Goal: Information Seeking & Learning: Learn about a topic

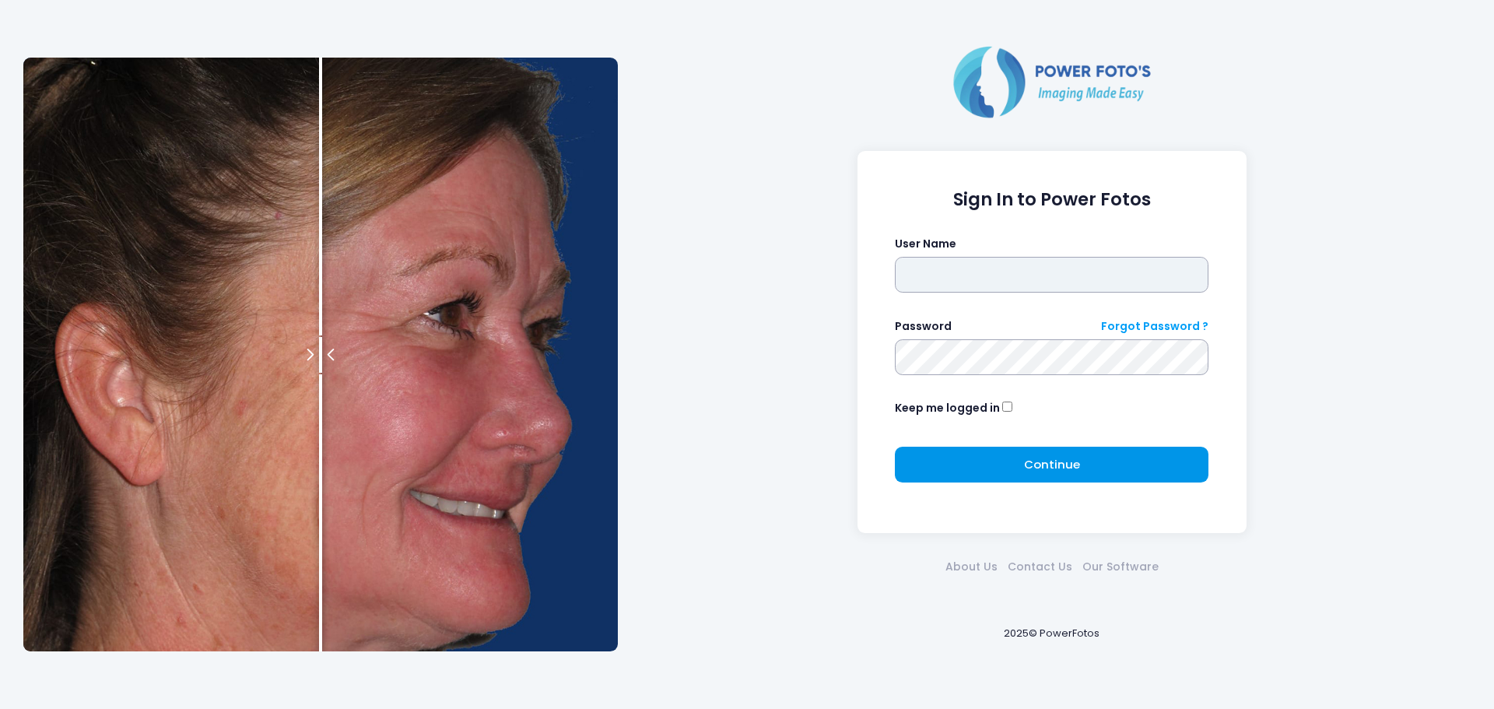
type input "**********"
click at [1048, 467] on span "Continue" at bounding box center [1052, 464] width 56 height 16
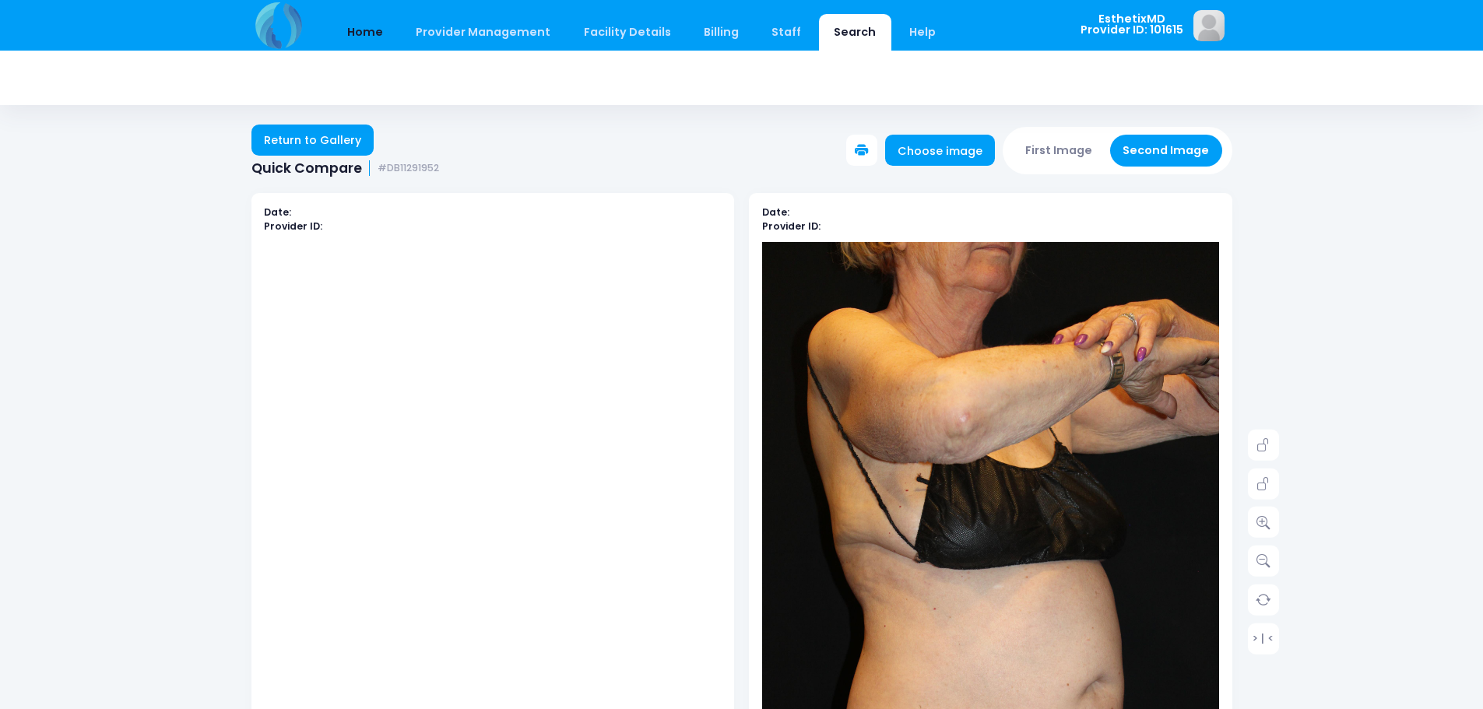
click at [349, 30] on link "Home" at bounding box center [365, 32] width 66 height 37
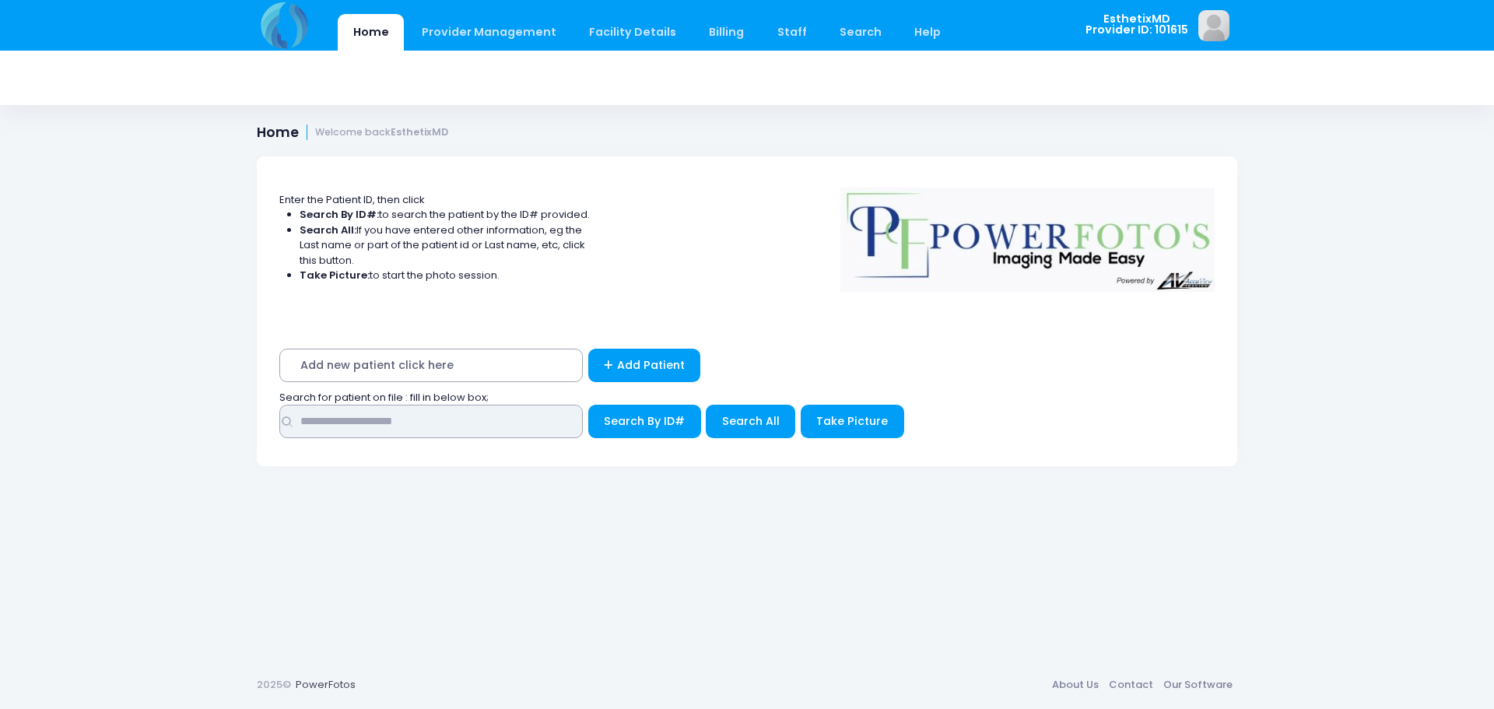
click at [367, 425] on input "text" at bounding box center [431, 421] width 304 height 33
type input "*****"
click at [727, 420] on span "Search All" at bounding box center [751, 421] width 58 height 16
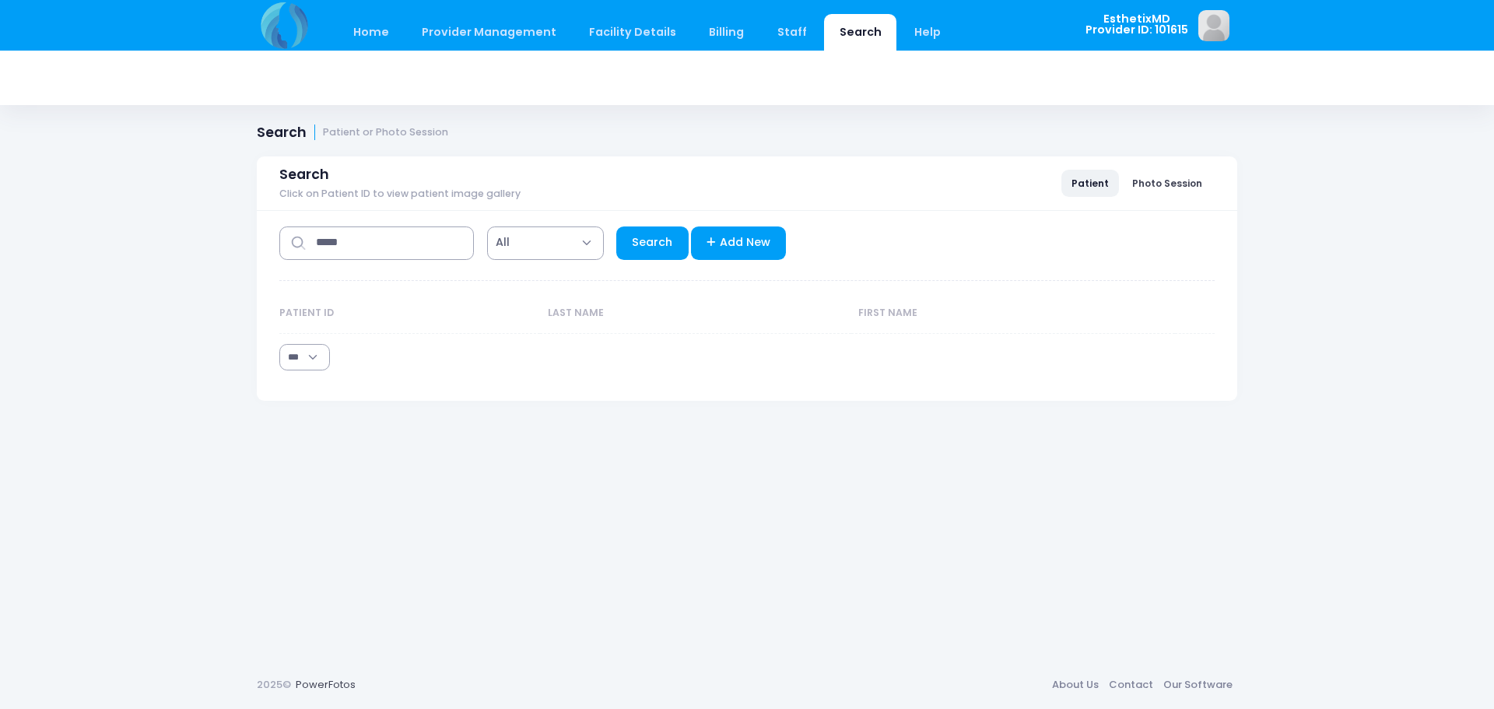
select select "***"
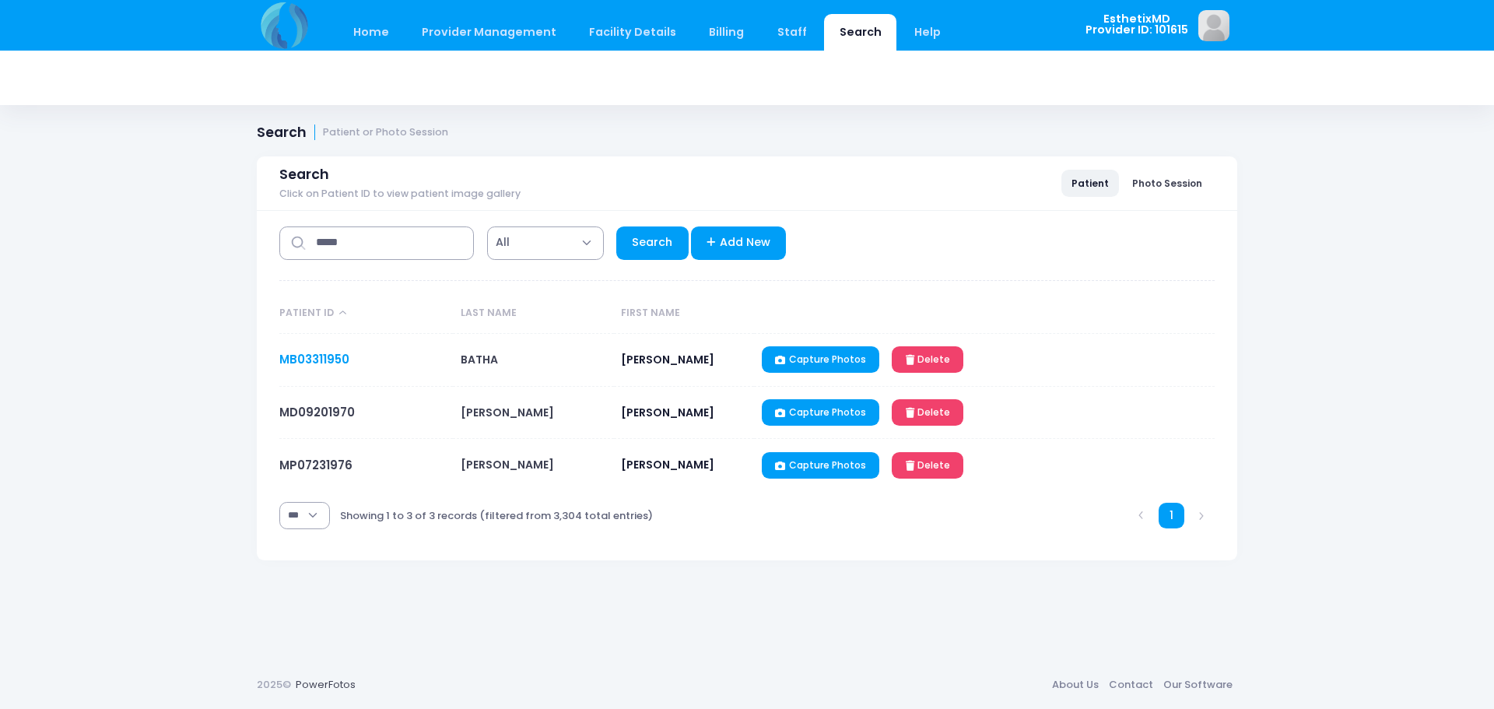
click at [329, 354] on link "MB03311950" at bounding box center [314, 359] width 70 height 16
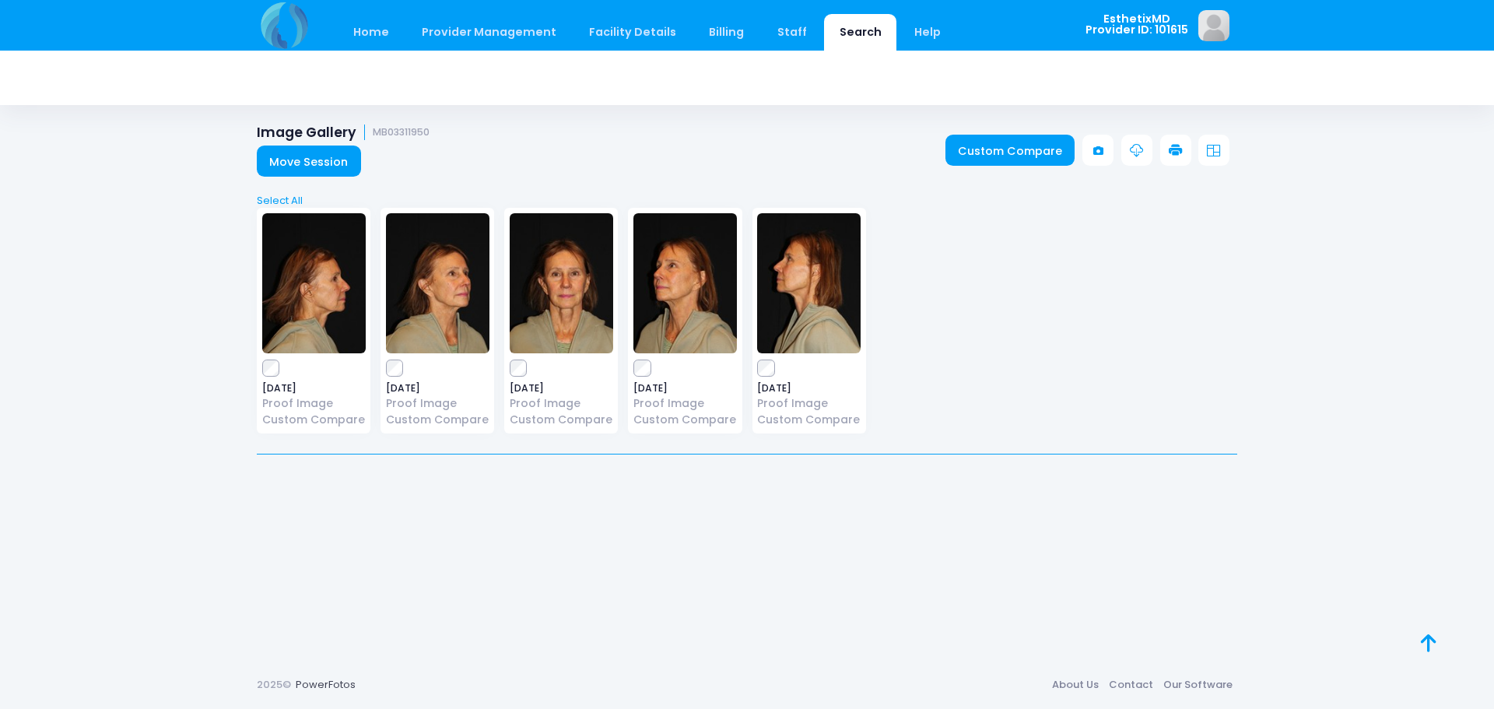
click at [536, 319] on img at bounding box center [562, 283] width 104 height 140
click at [699, 311] on img at bounding box center [686, 283] width 104 height 140
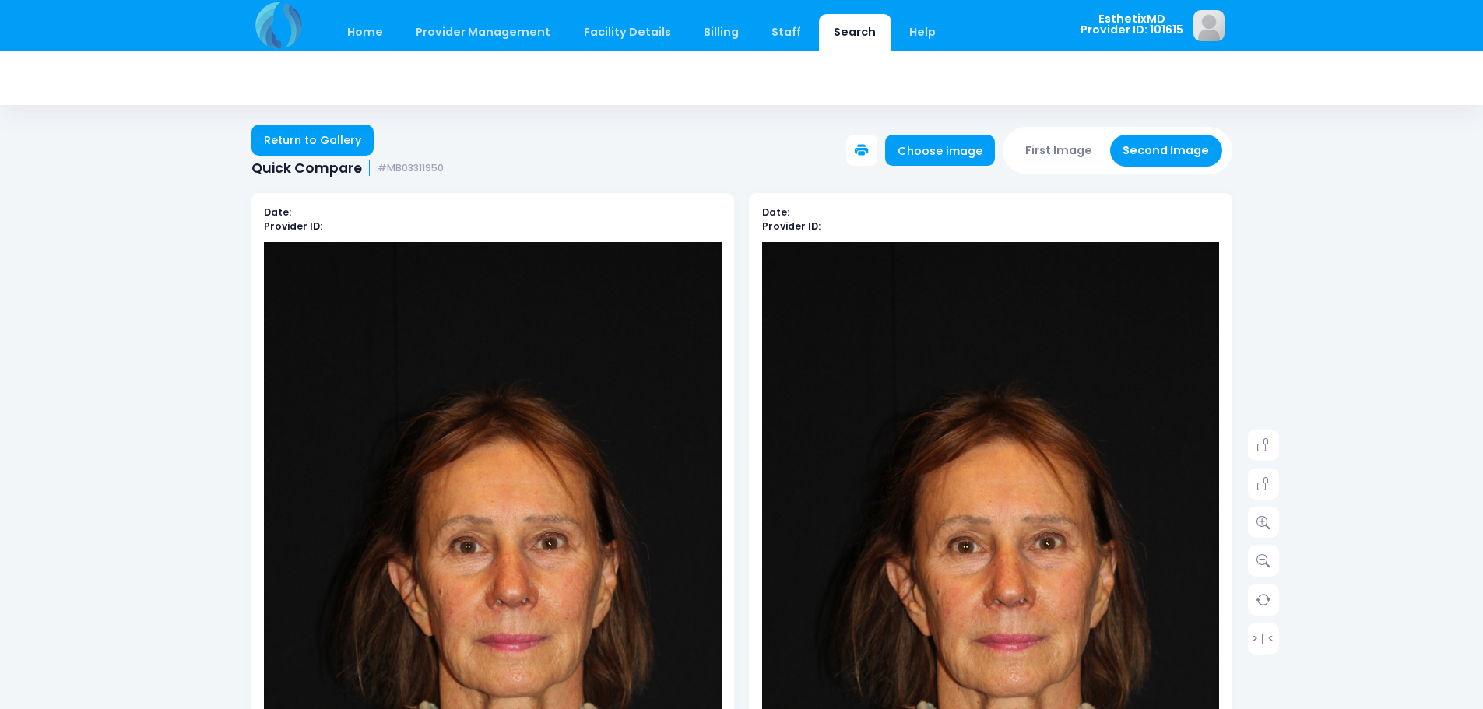
scroll to position [78, 0]
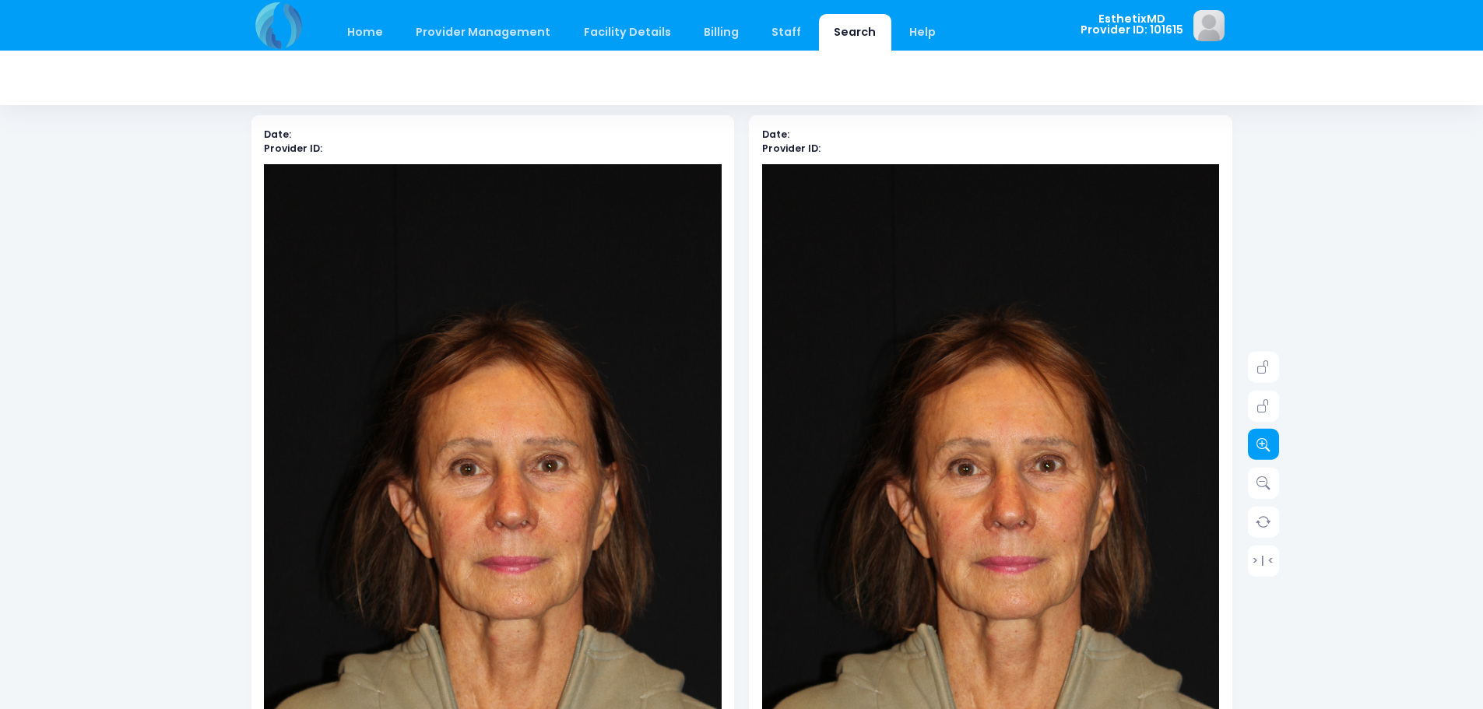
click at [1271, 451] on link at bounding box center [1263, 444] width 31 height 31
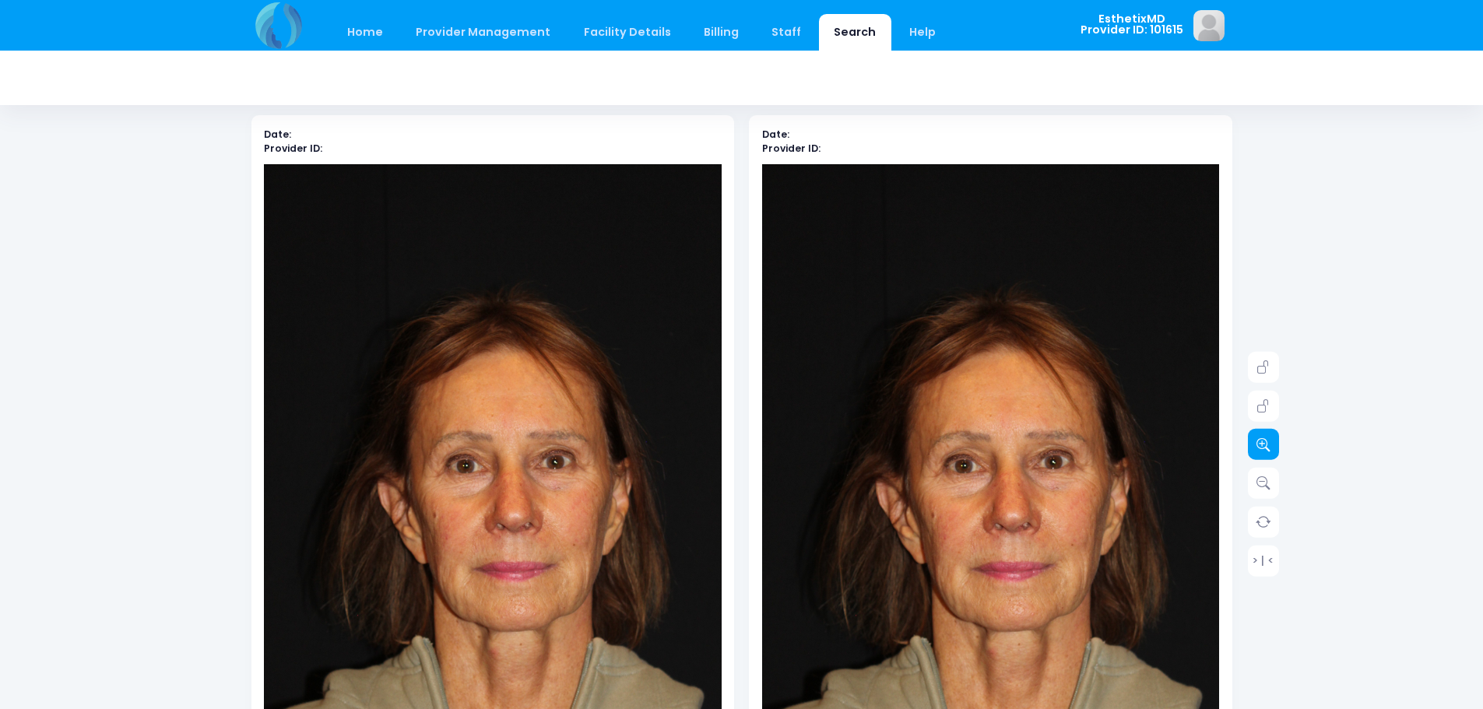
click at [1271, 451] on link at bounding box center [1263, 444] width 31 height 31
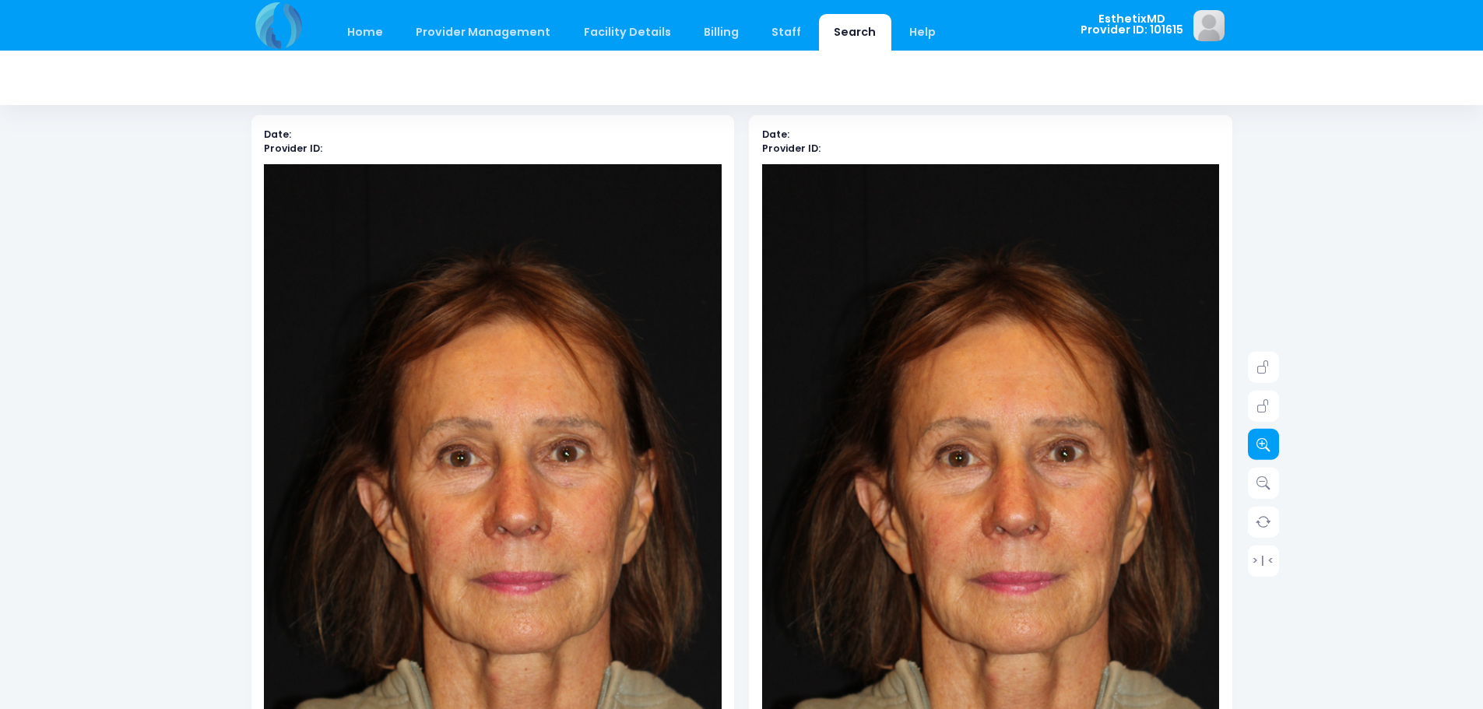
click at [1271, 451] on link at bounding box center [1263, 444] width 31 height 31
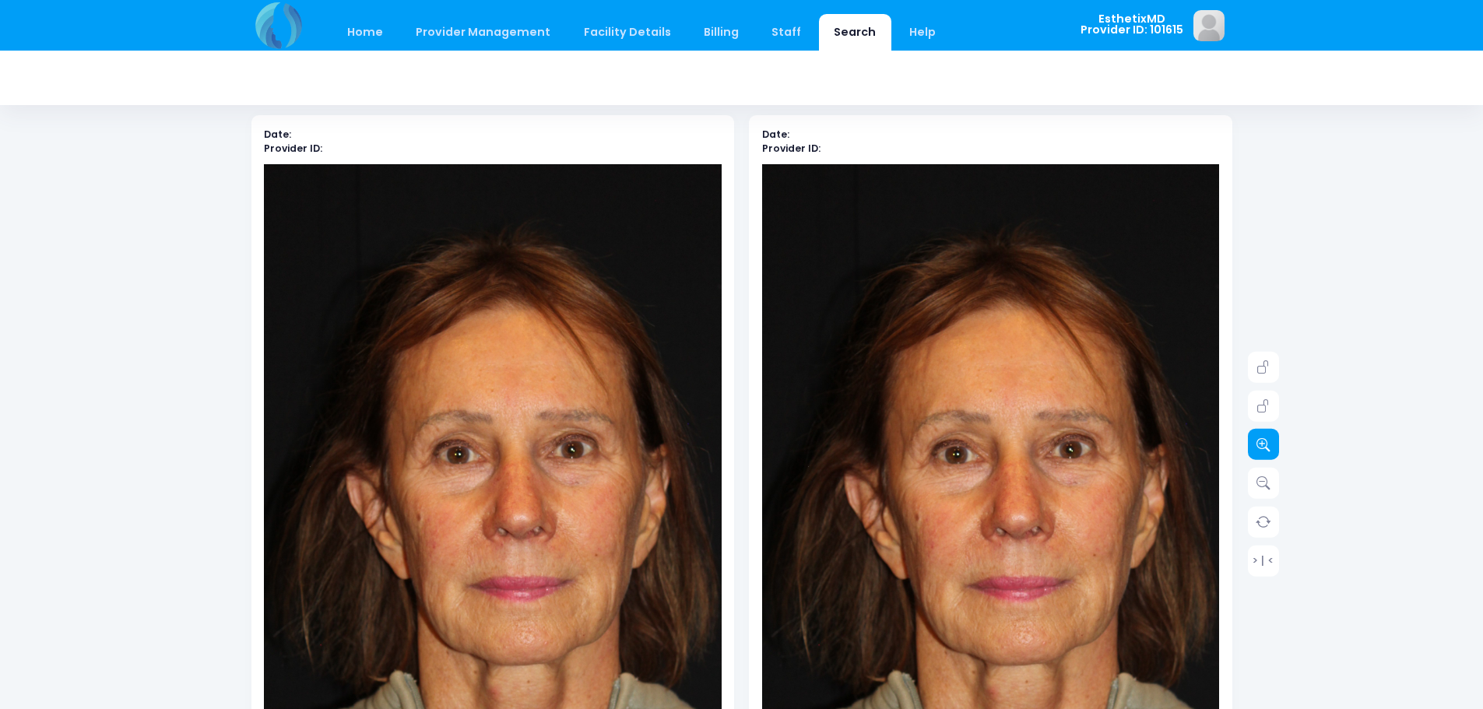
click at [1271, 451] on link at bounding box center [1263, 444] width 31 height 31
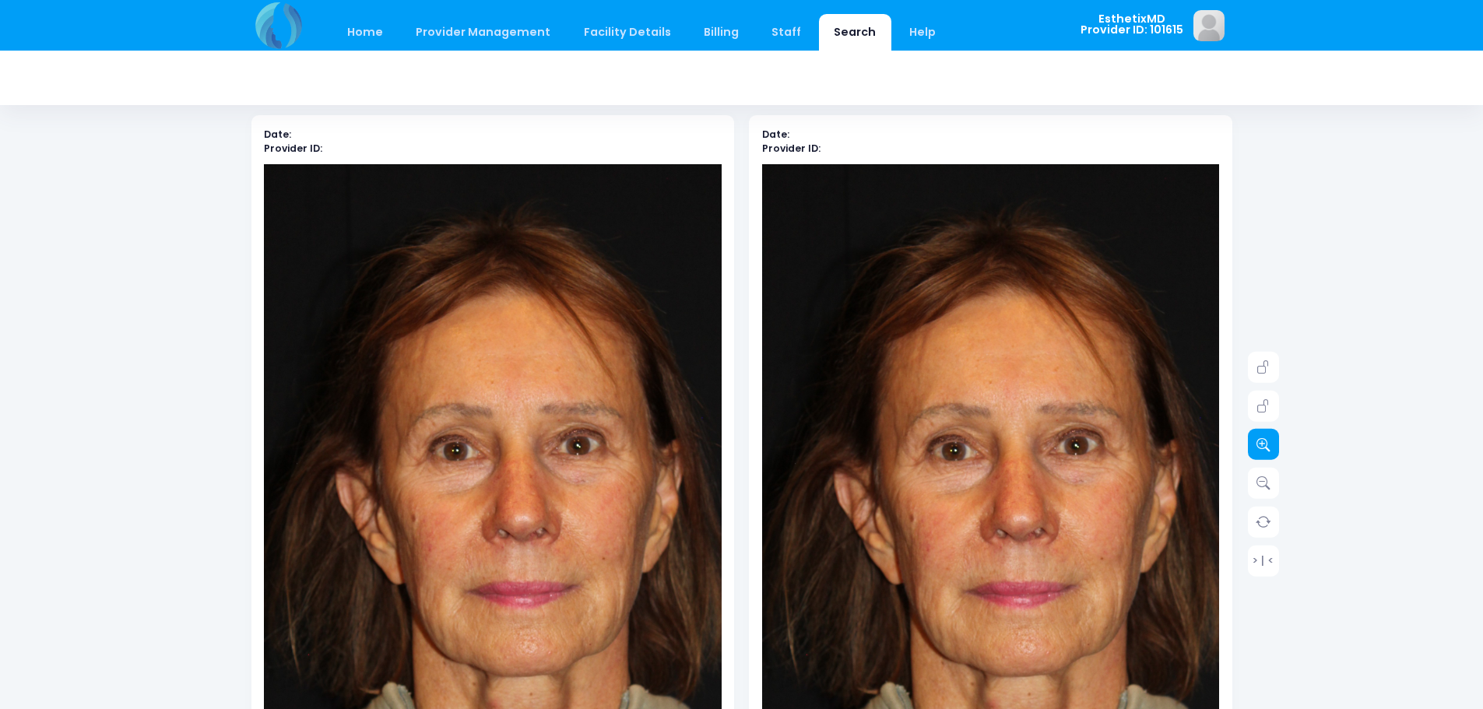
click at [1271, 451] on link at bounding box center [1263, 444] width 31 height 31
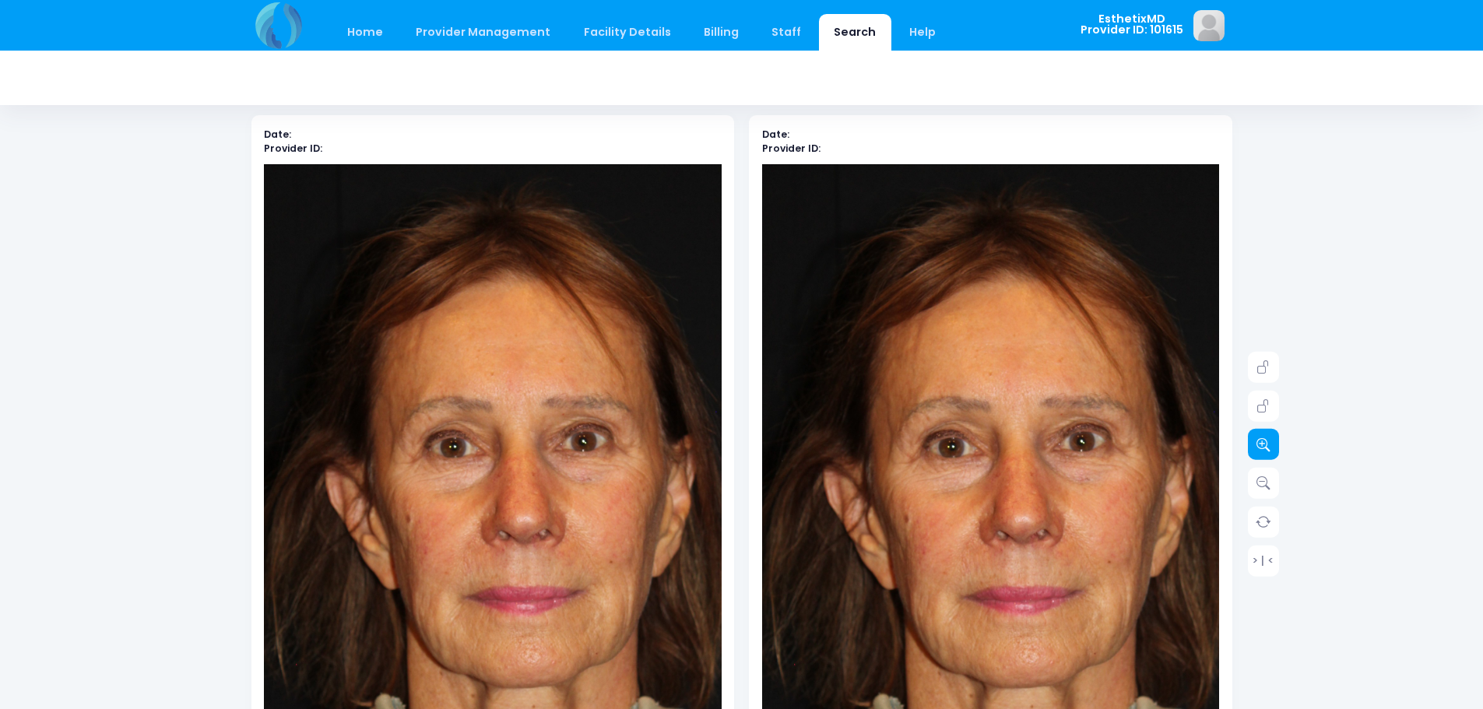
click at [1271, 451] on link at bounding box center [1263, 444] width 31 height 31
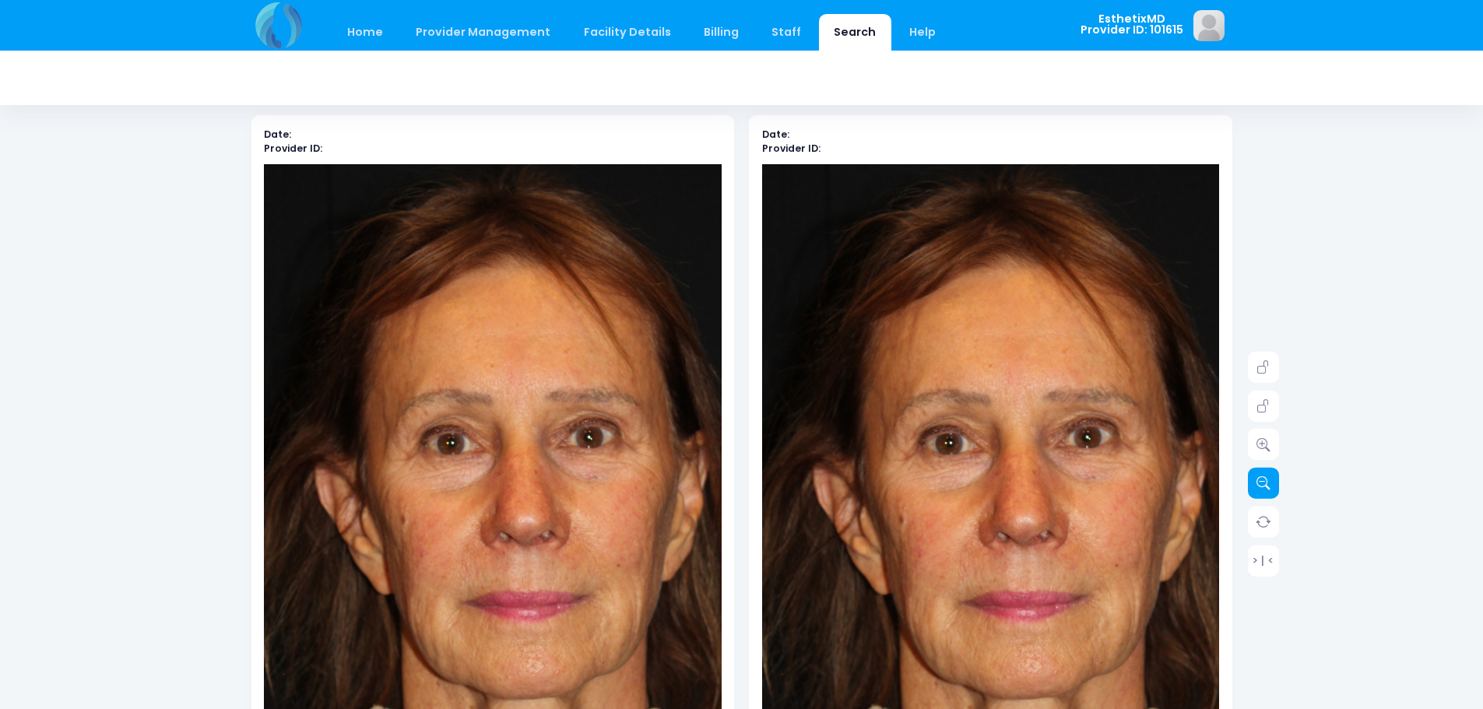
click at [1265, 476] on icon at bounding box center [1263, 483] width 14 height 14
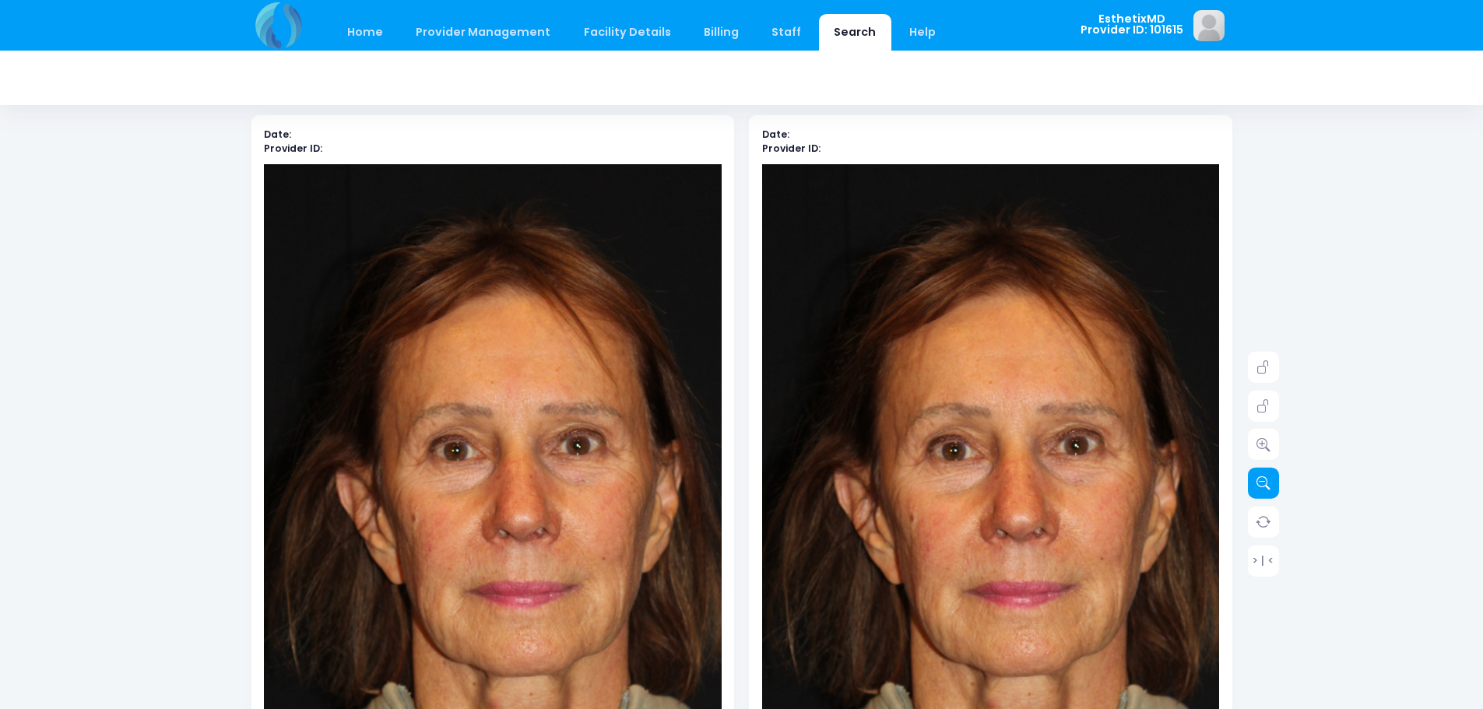
click at [1265, 476] on icon at bounding box center [1263, 483] width 14 height 14
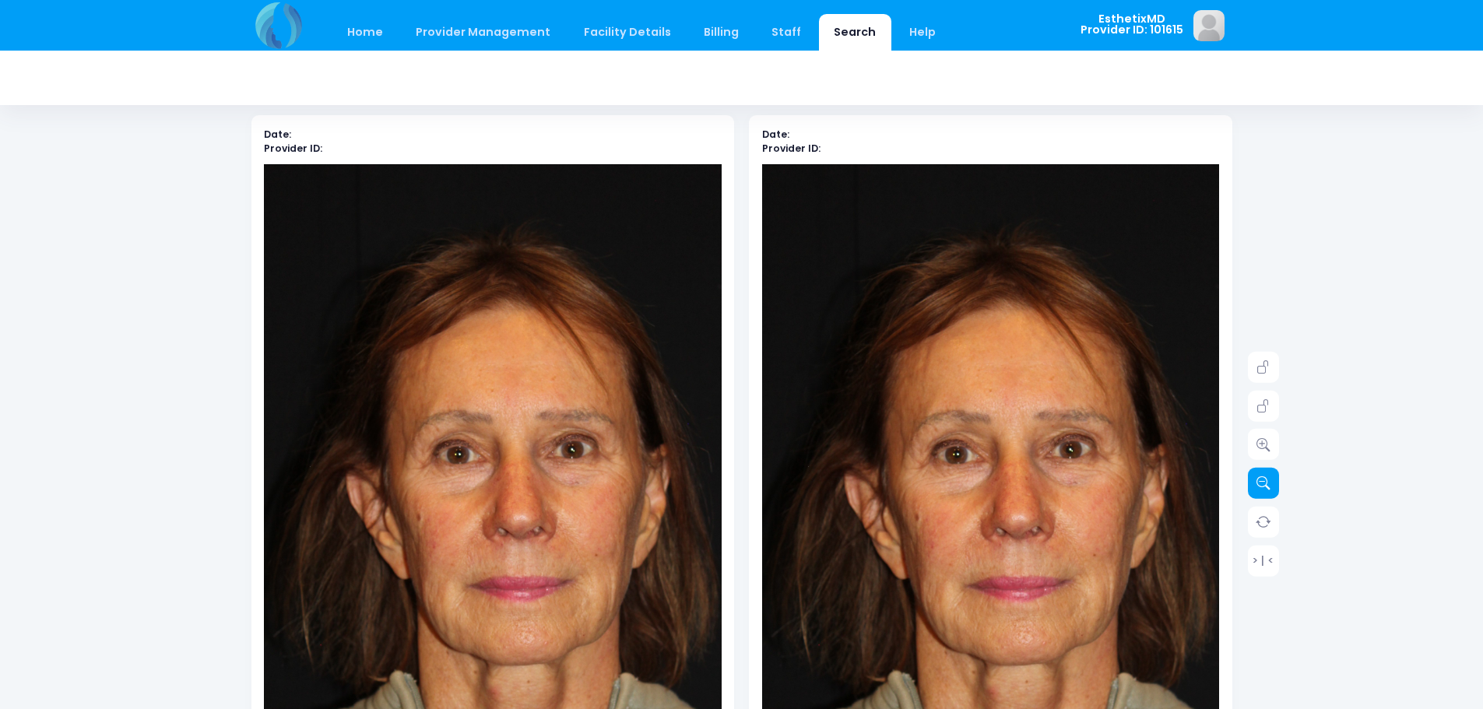
click at [1265, 476] on icon at bounding box center [1263, 483] width 14 height 14
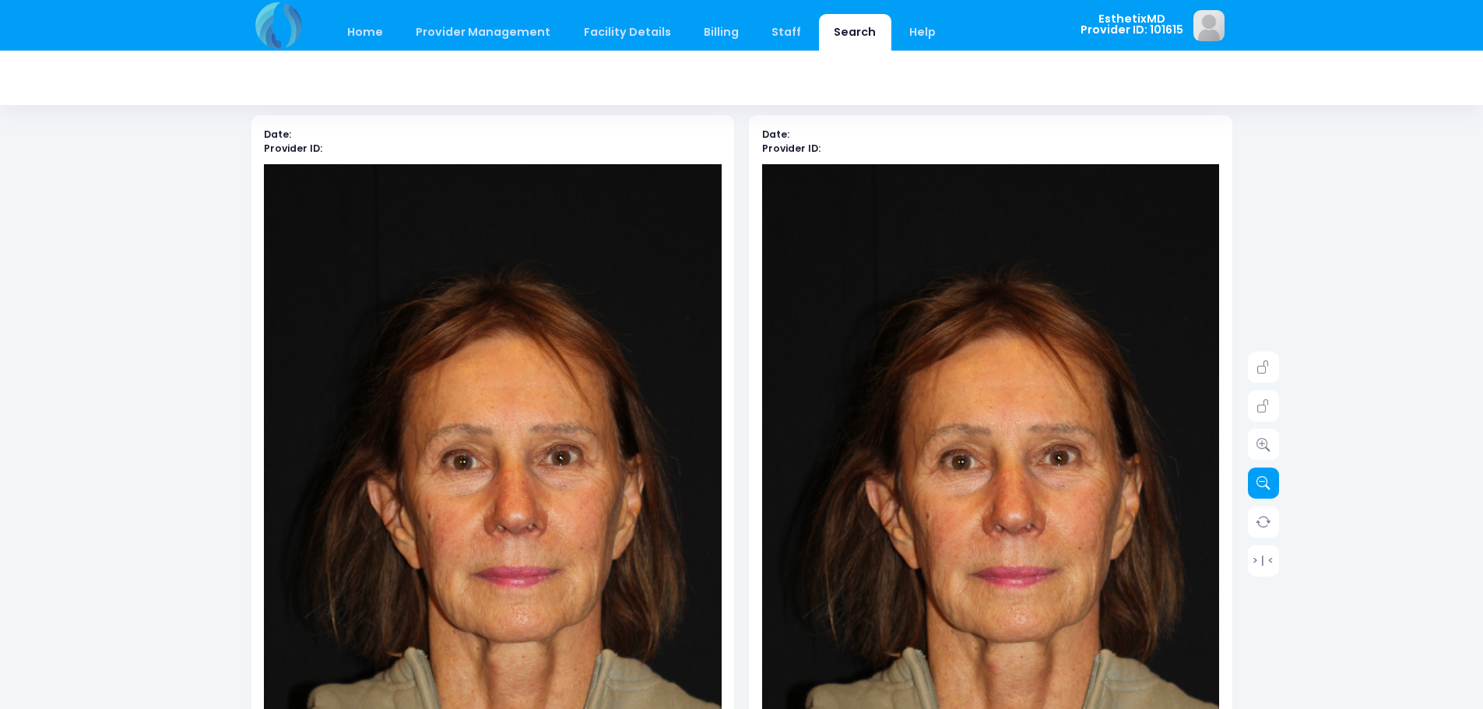
click at [1265, 476] on icon at bounding box center [1263, 483] width 14 height 14
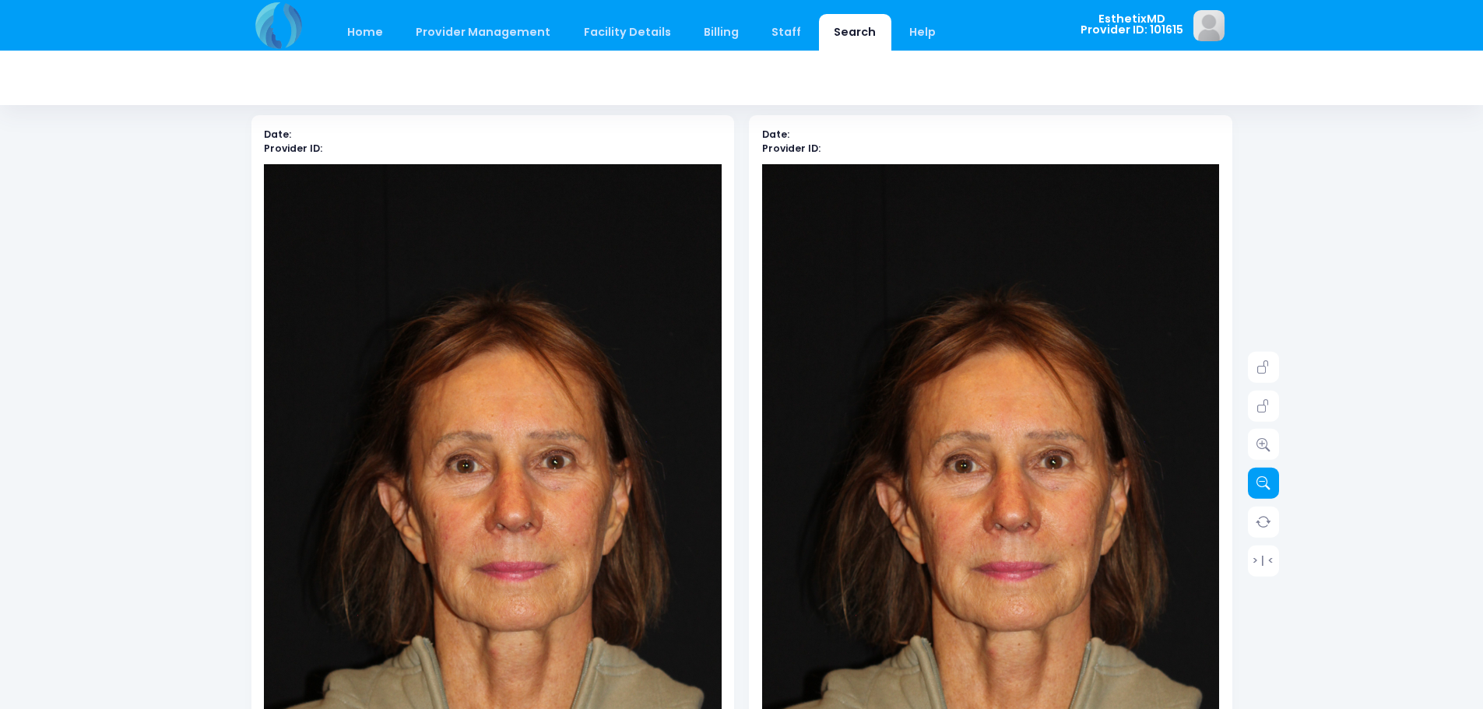
click at [1265, 476] on icon at bounding box center [1263, 483] width 14 height 14
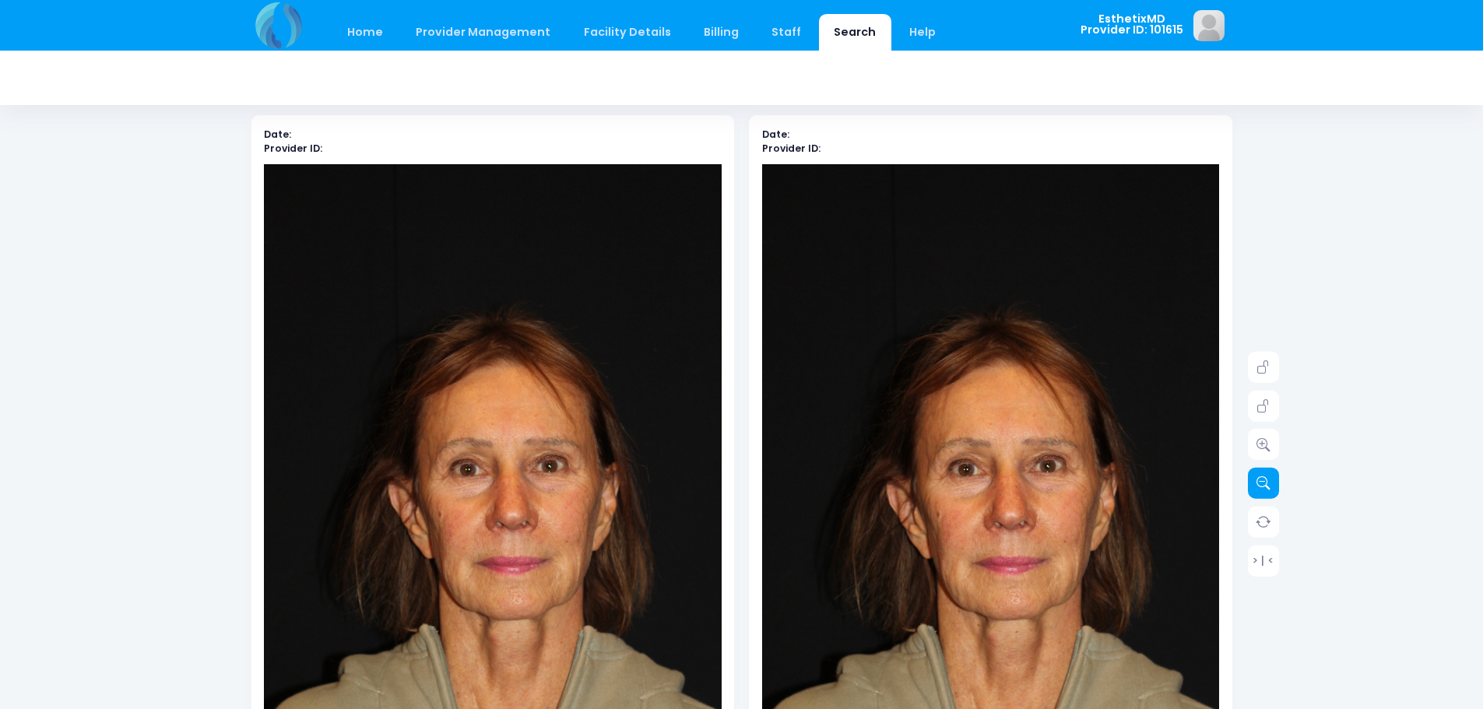
click at [1265, 476] on icon at bounding box center [1263, 483] width 14 height 14
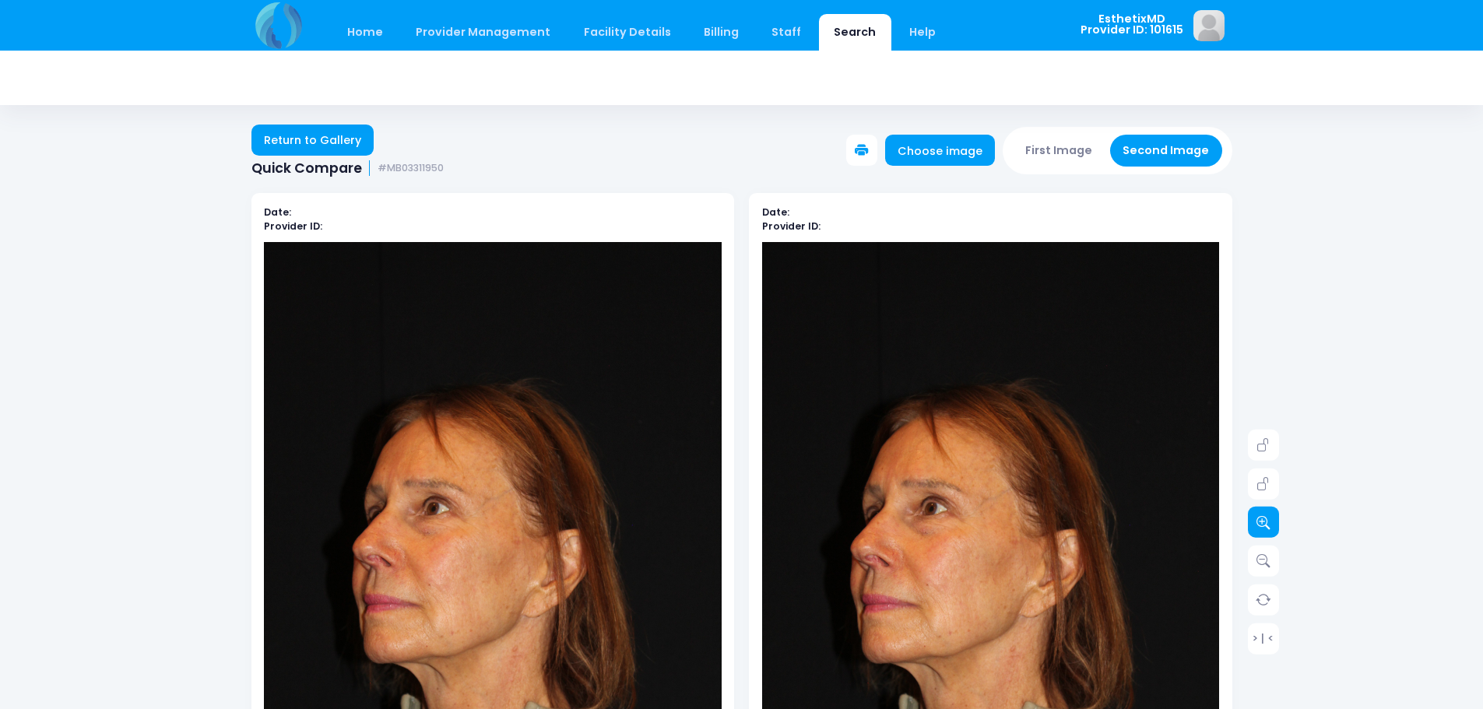
click at [1276, 519] on link at bounding box center [1263, 522] width 31 height 31
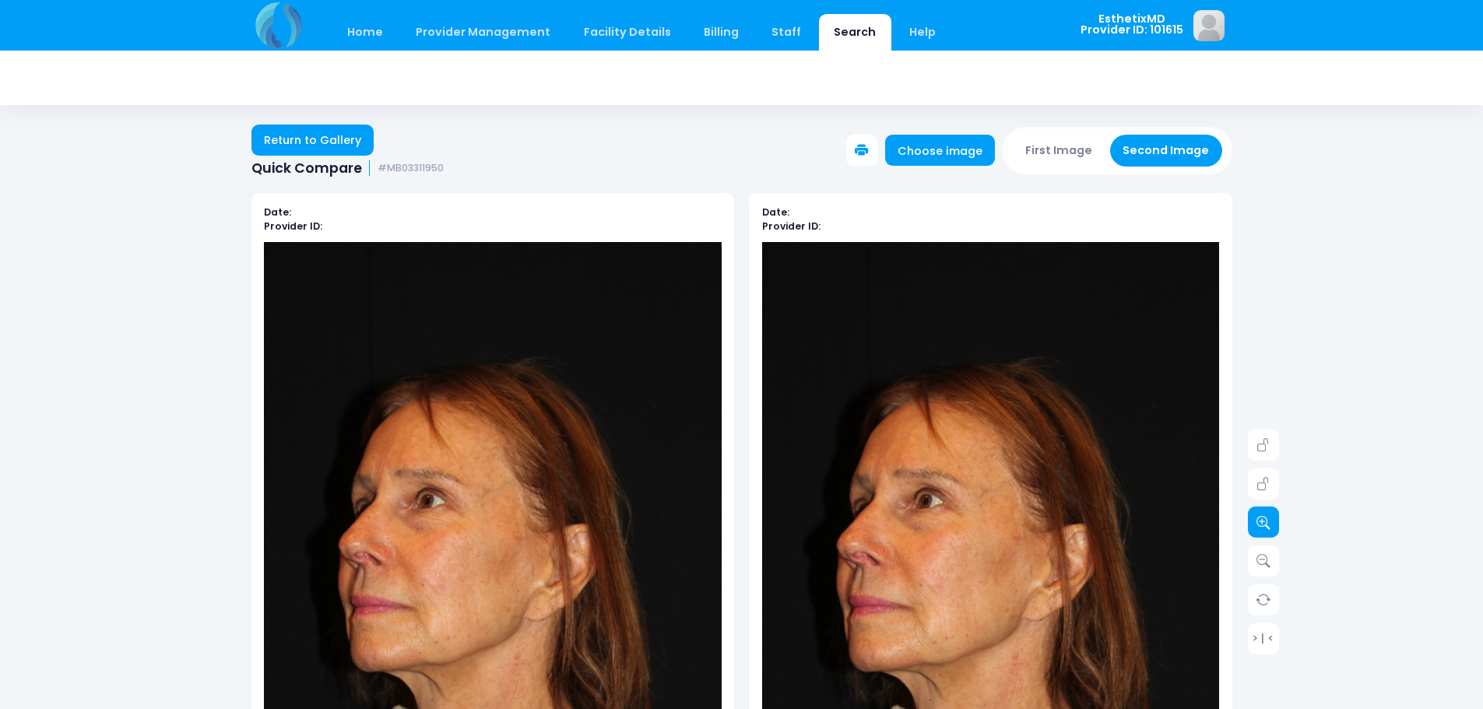
click at [1276, 519] on link at bounding box center [1263, 522] width 31 height 31
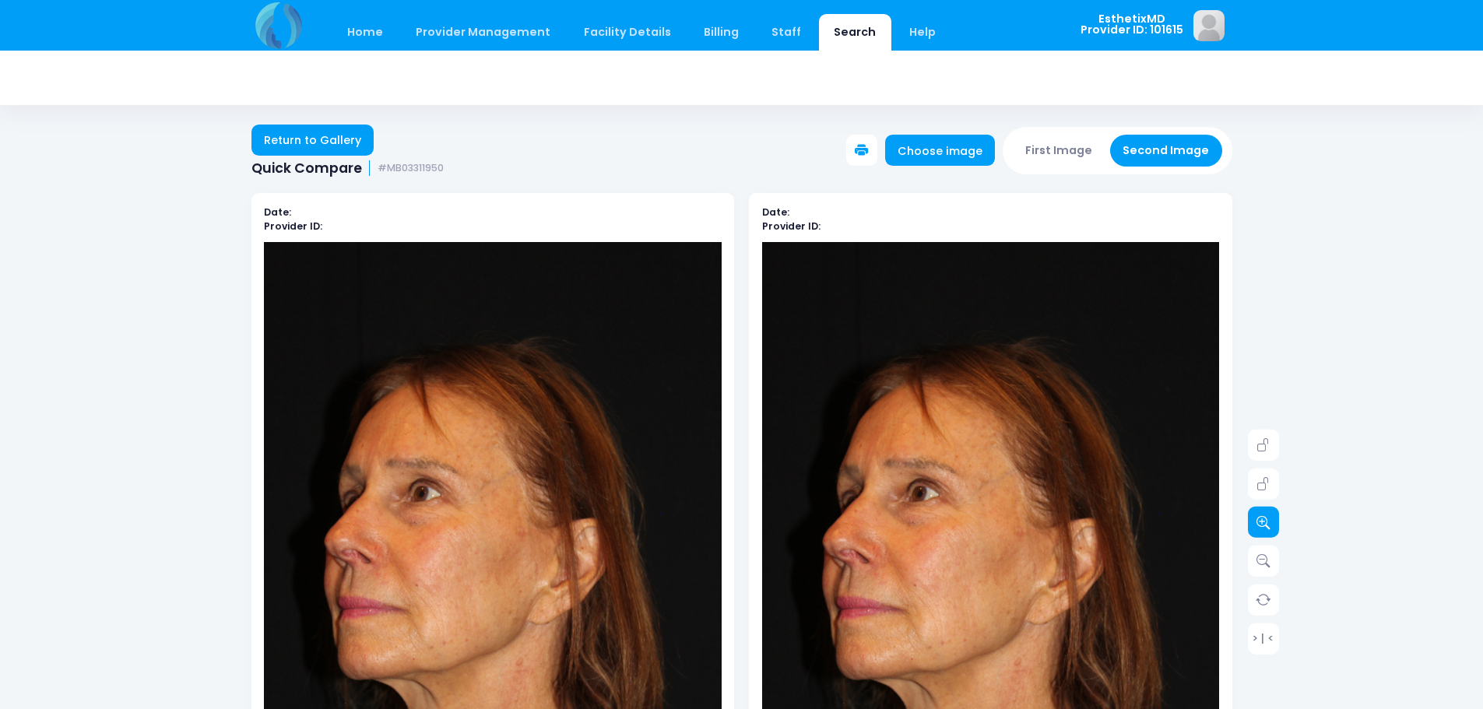
click at [1276, 519] on link at bounding box center [1263, 522] width 31 height 31
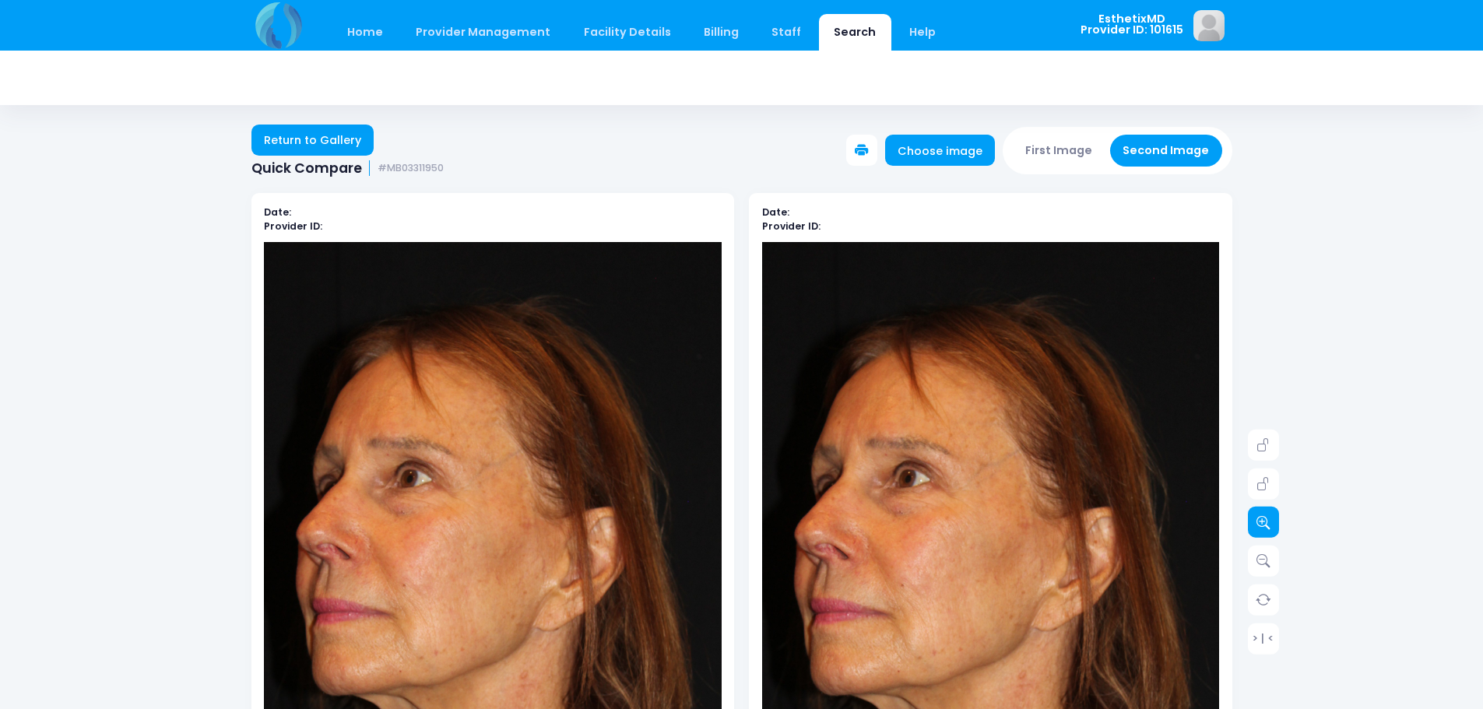
click at [1276, 519] on link at bounding box center [1263, 522] width 31 height 31
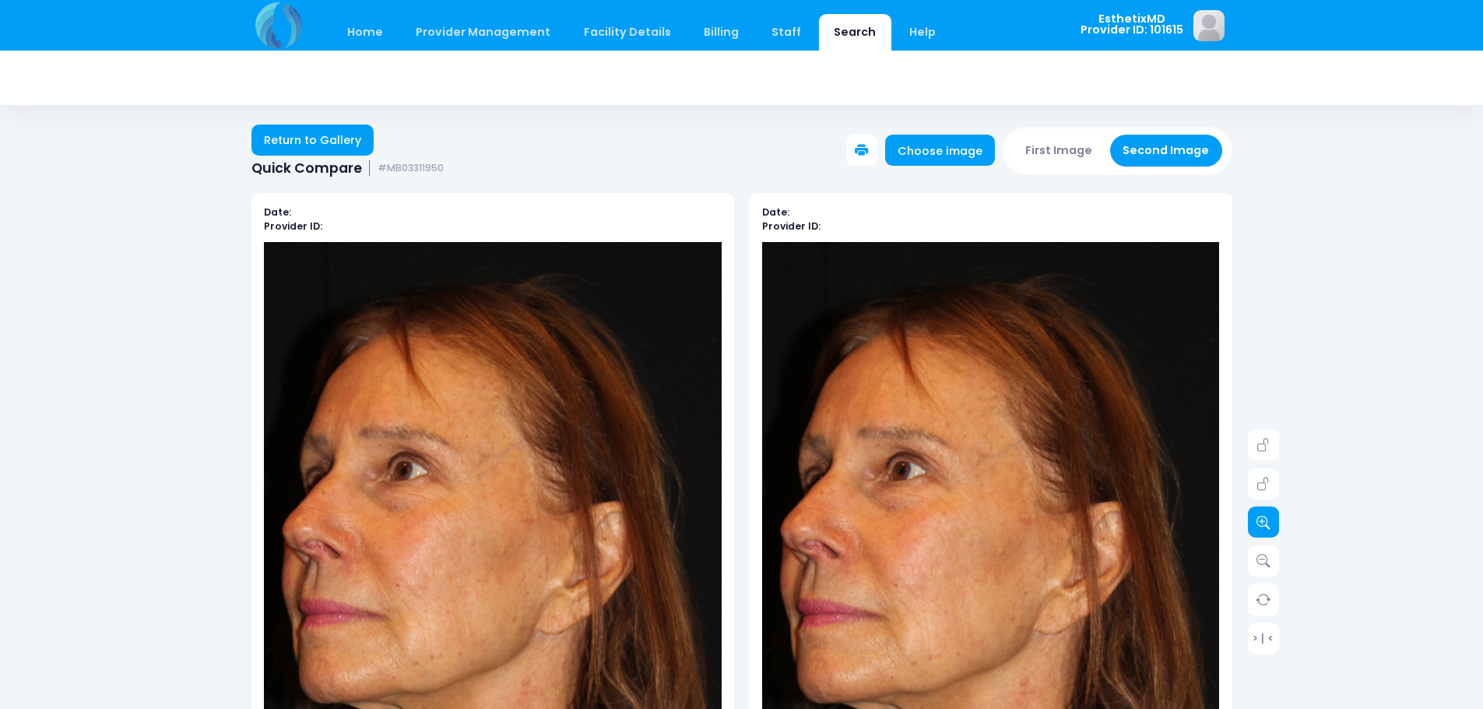
click at [1276, 519] on link at bounding box center [1263, 522] width 31 height 31
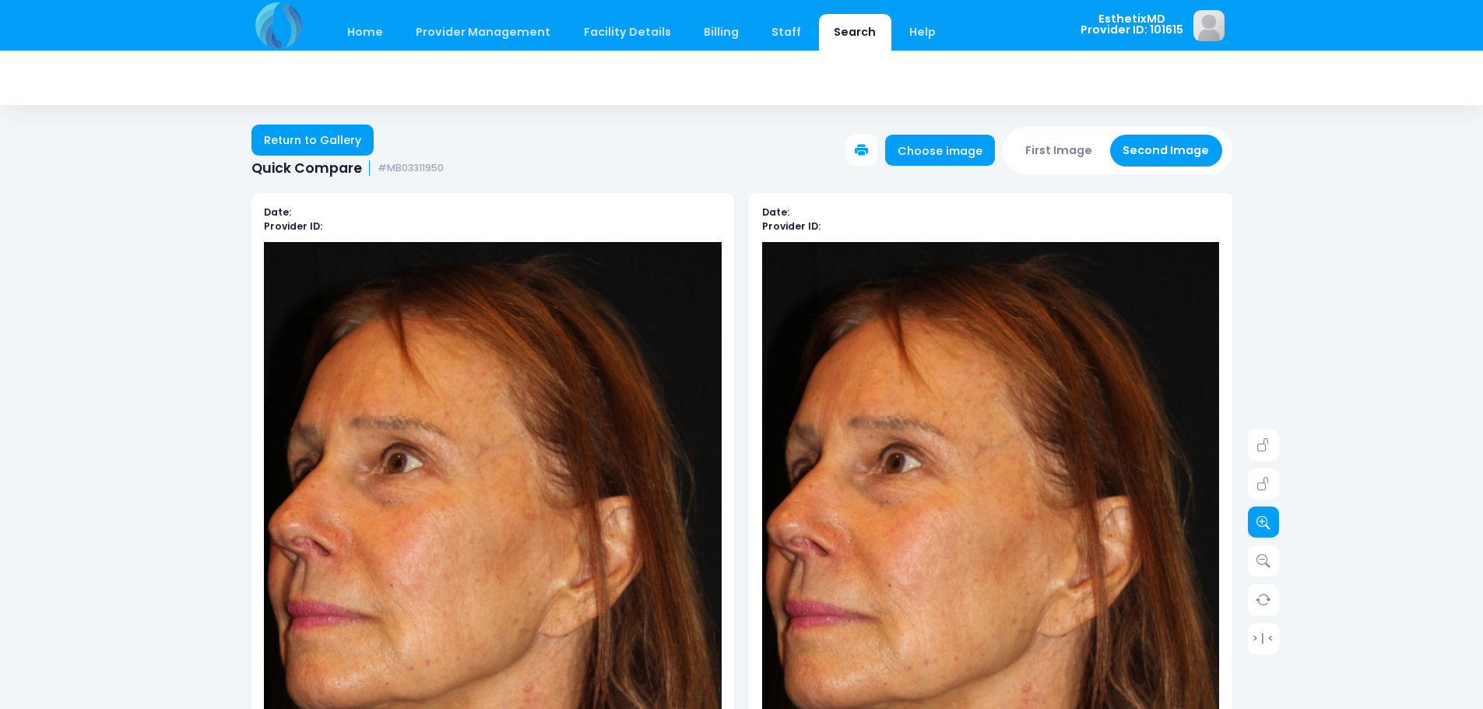
click at [1276, 519] on link at bounding box center [1263, 522] width 31 height 31
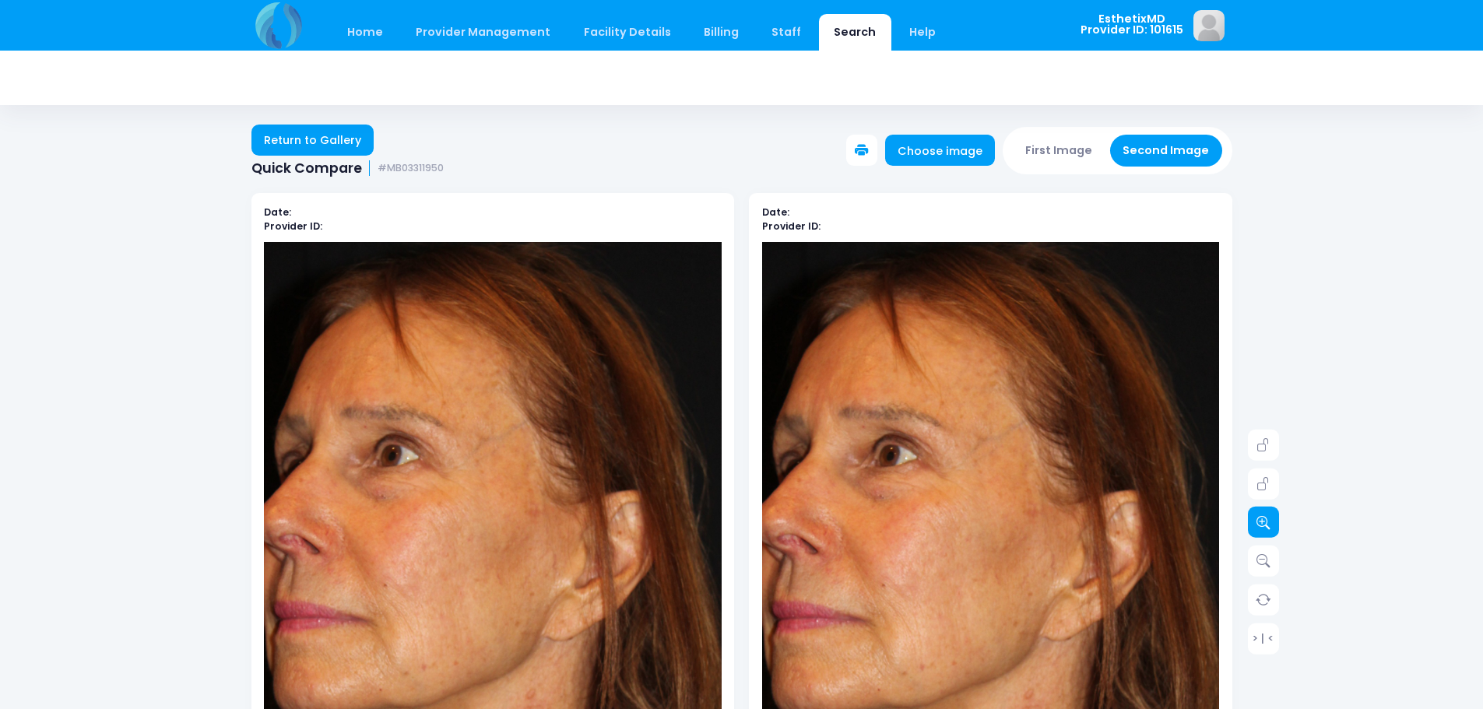
click at [1276, 519] on link at bounding box center [1263, 522] width 31 height 31
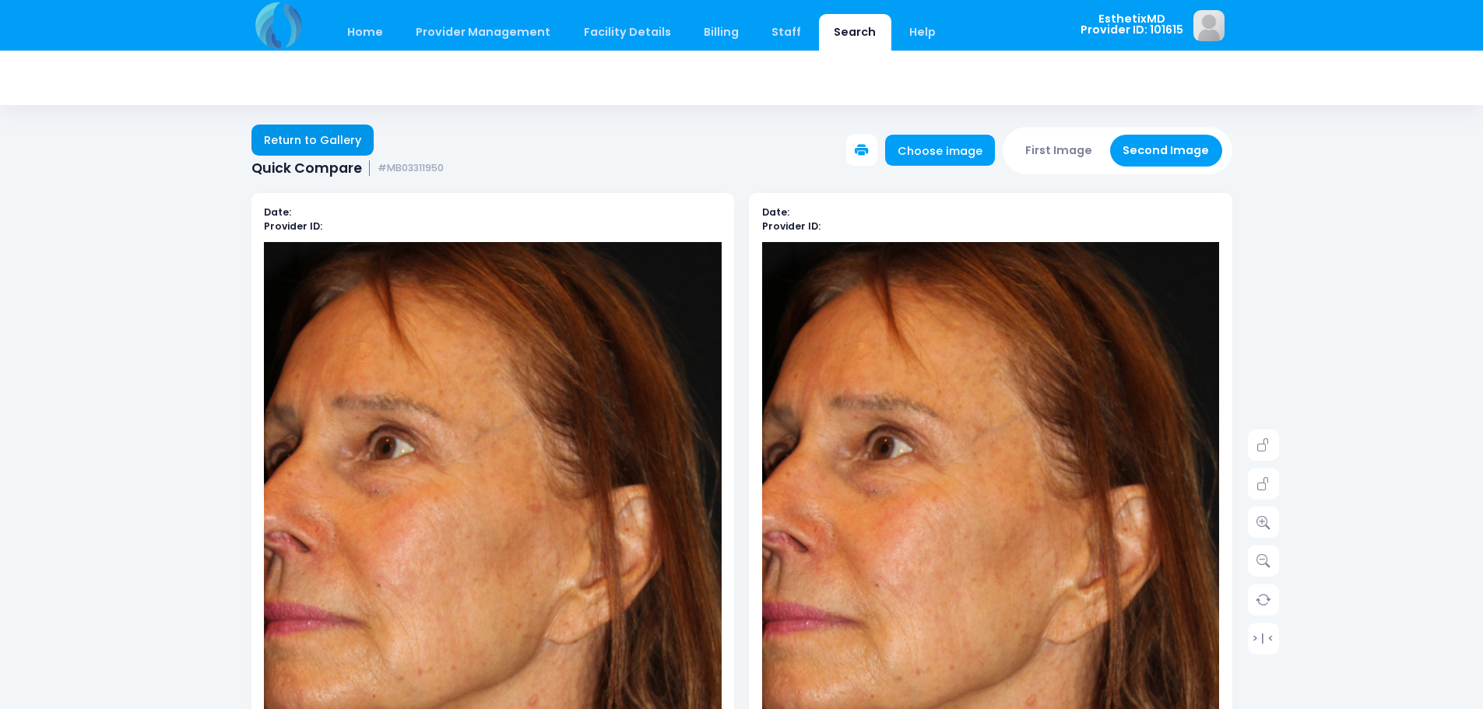
click at [300, 140] on link "Return to Gallery" at bounding box center [312, 140] width 123 height 31
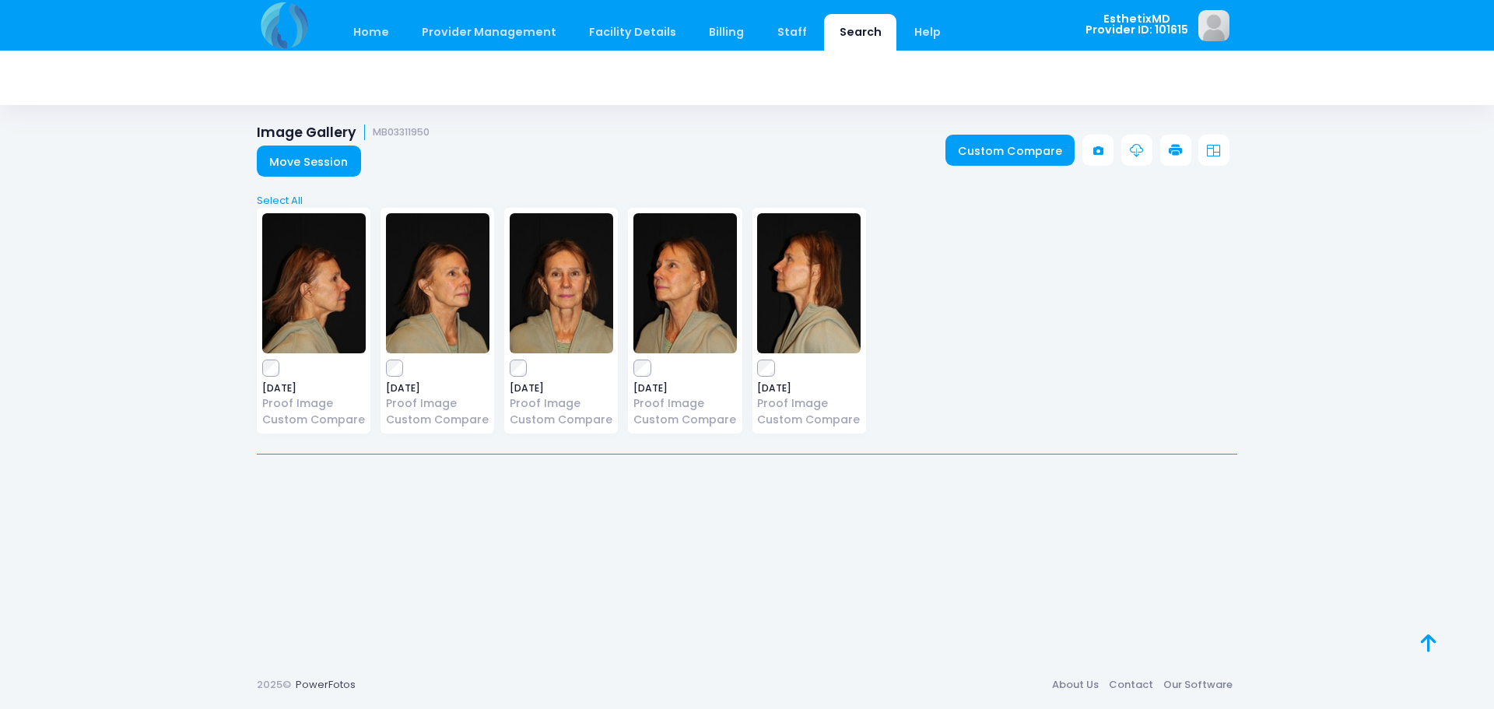
click at [563, 290] on img at bounding box center [562, 283] width 104 height 140
click at [336, 314] on img at bounding box center [314, 283] width 104 height 140
click at [456, 304] on img at bounding box center [438, 283] width 104 height 140
click at [709, 290] on img at bounding box center [686, 283] width 104 height 140
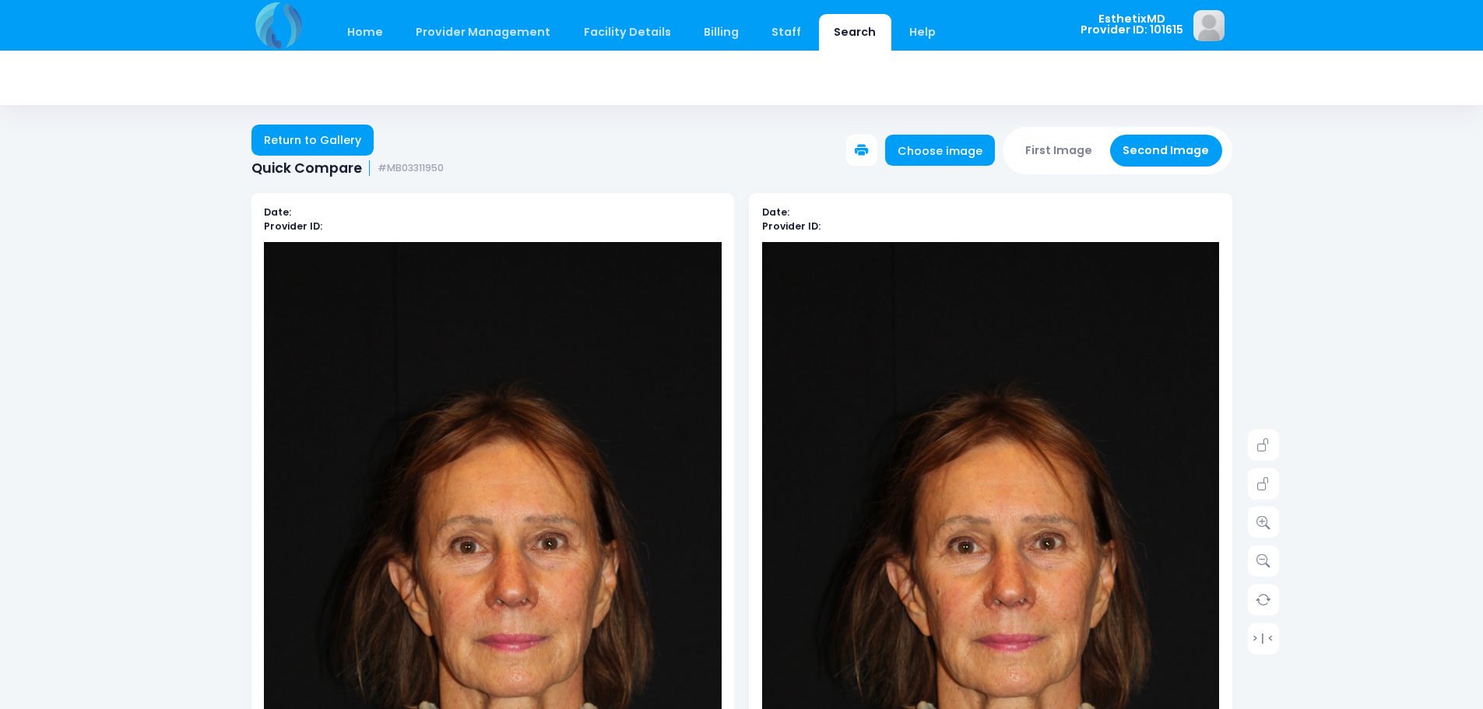
scroll to position [156, 0]
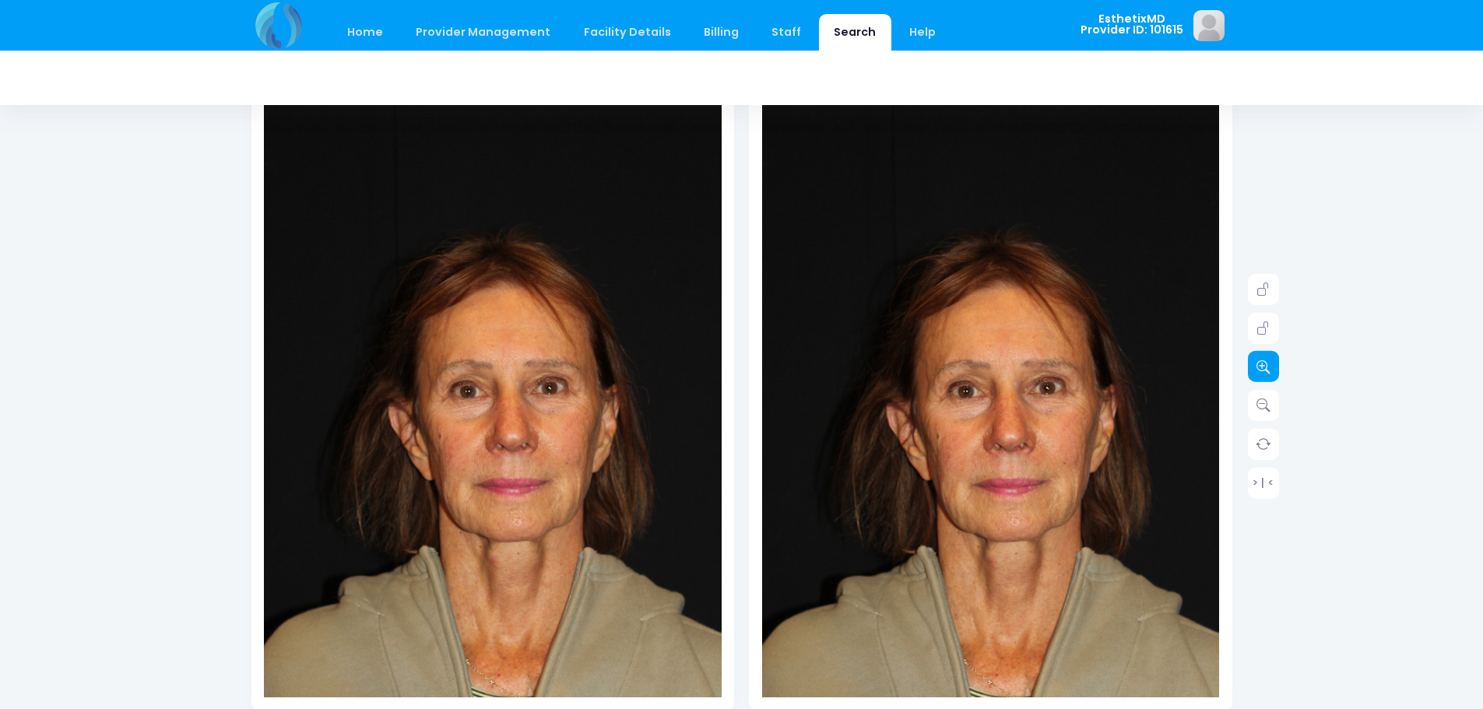
click at [1270, 367] on link at bounding box center [1263, 366] width 31 height 31
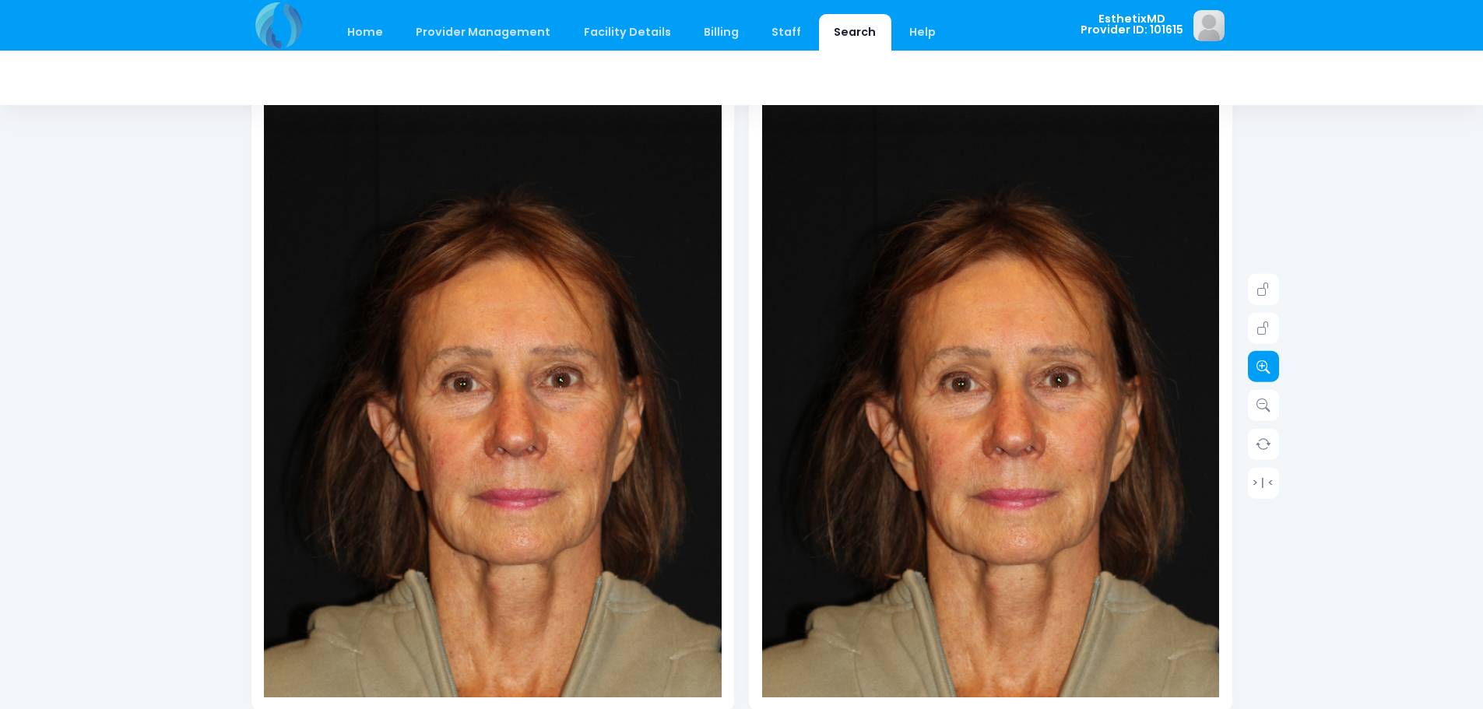
click at [1270, 367] on link at bounding box center [1263, 366] width 31 height 31
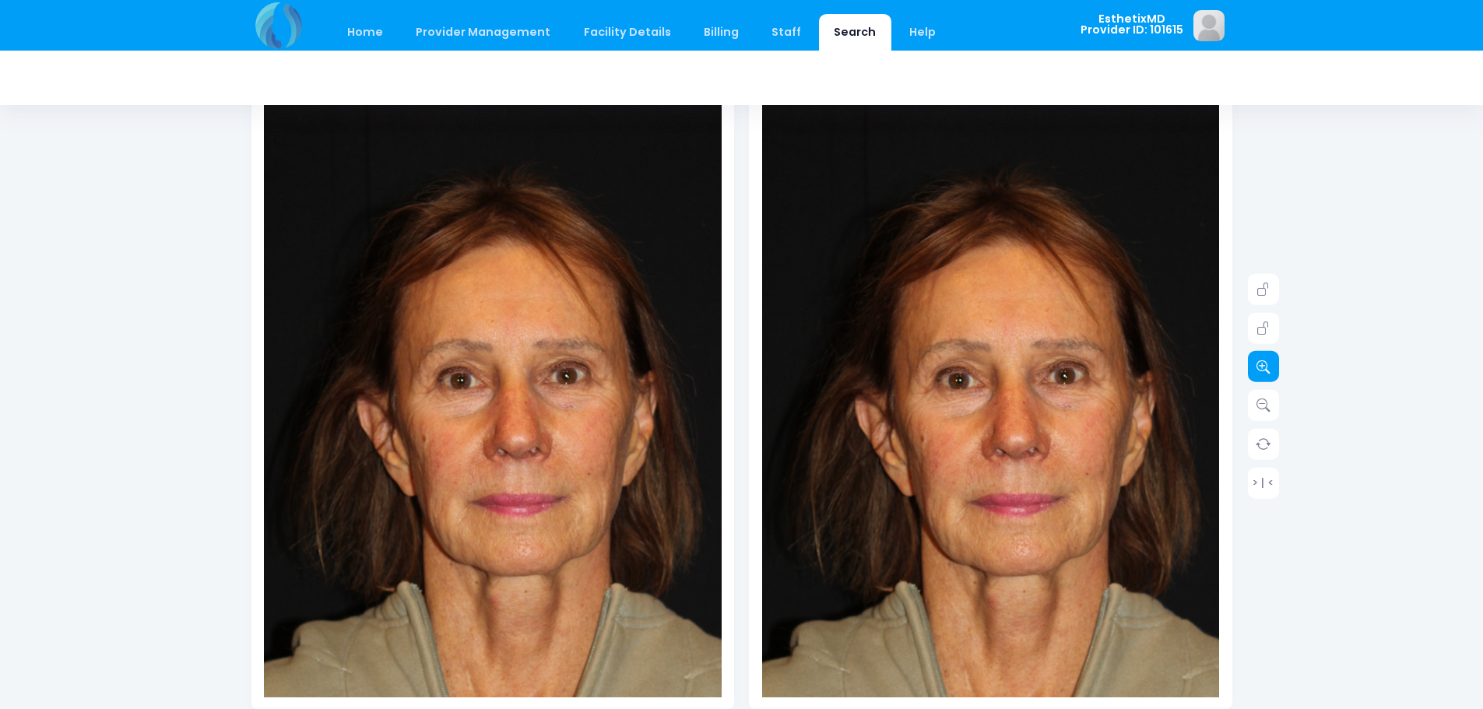
click at [1270, 367] on link at bounding box center [1263, 366] width 31 height 31
click at [1266, 365] on icon at bounding box center [1263, 367] width 14 height 14
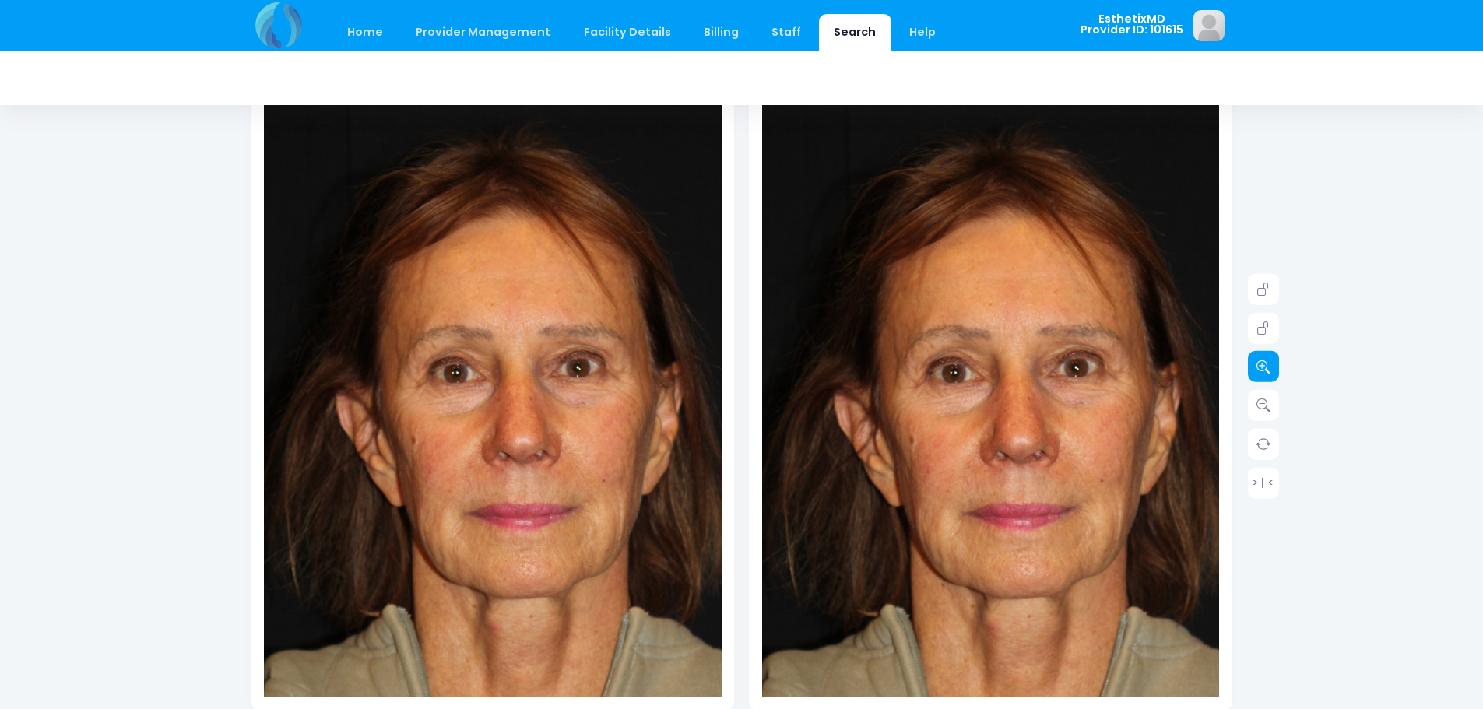
click at [1265, 363] on icon at bounding box center [1263, 367] width 14 height 14
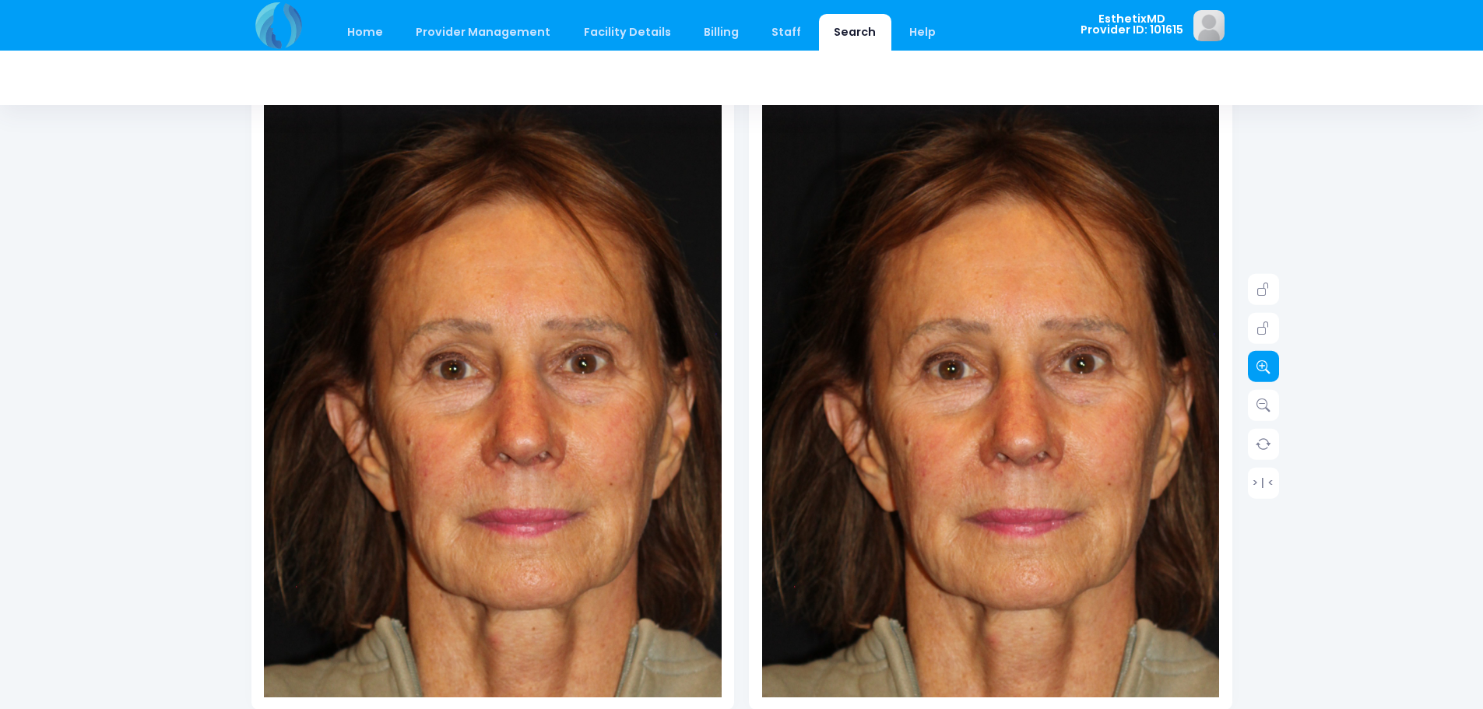
click at [1263, 362] on icon at bounding box center [1263, 367] width 14 height 14
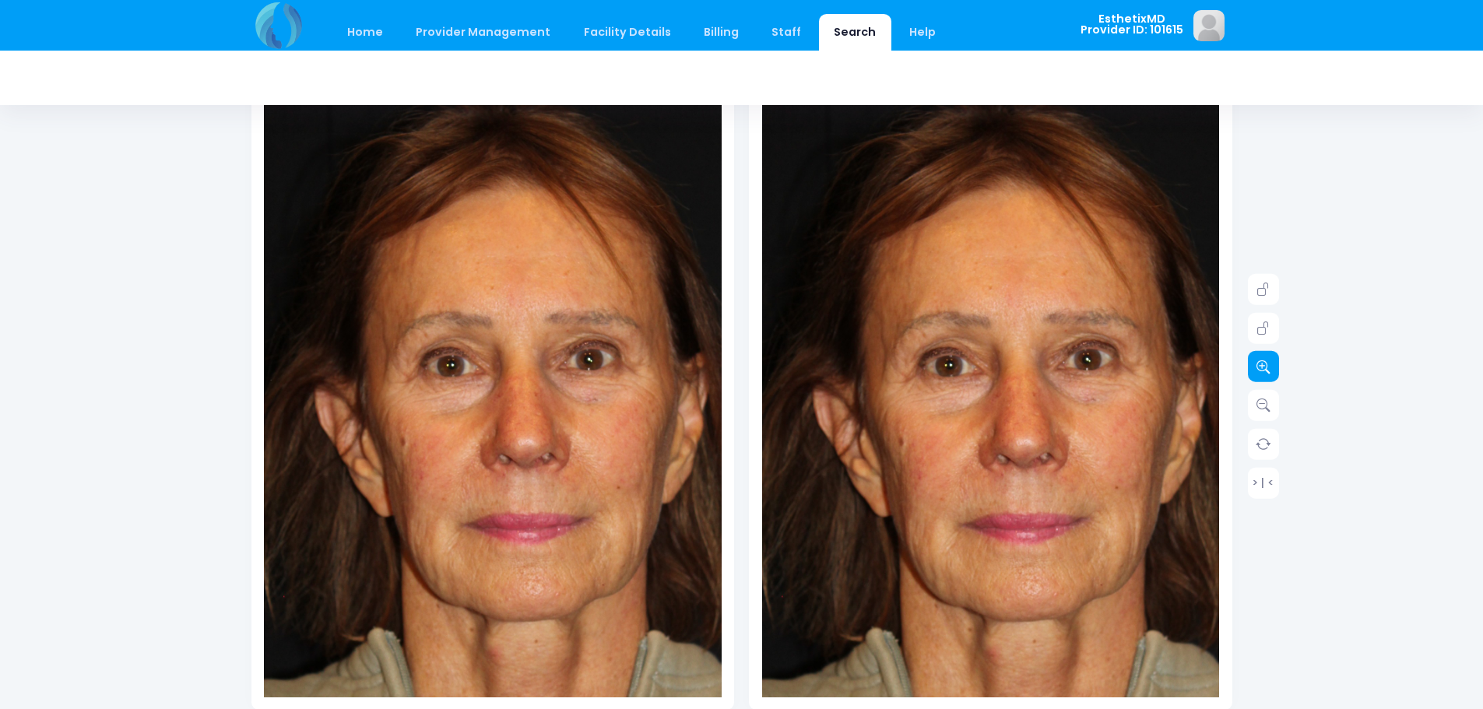
click at [1261, 360] on icon at bounding box center [1263, 367] width 14 height 14
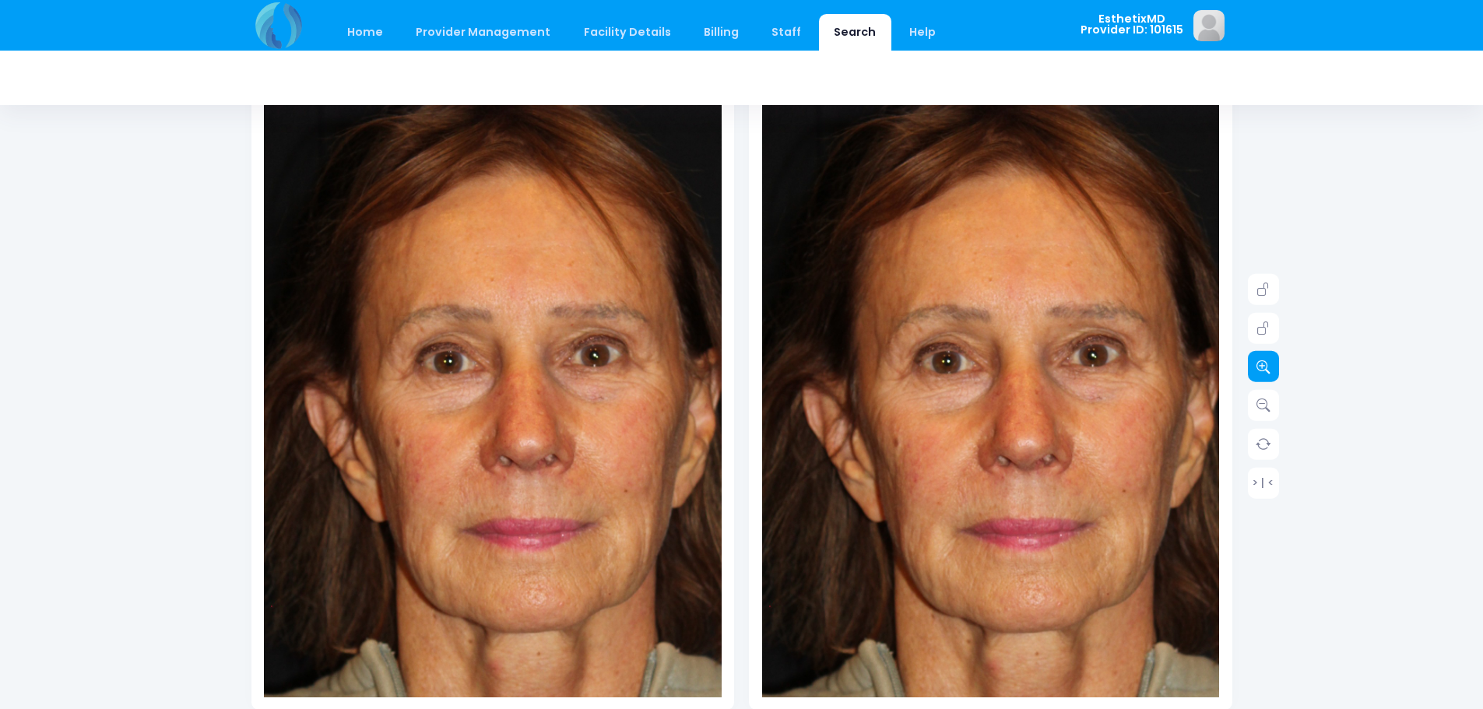
click at [1261, 360] on icon at bounding box center [1263, 367] width 14 height 14
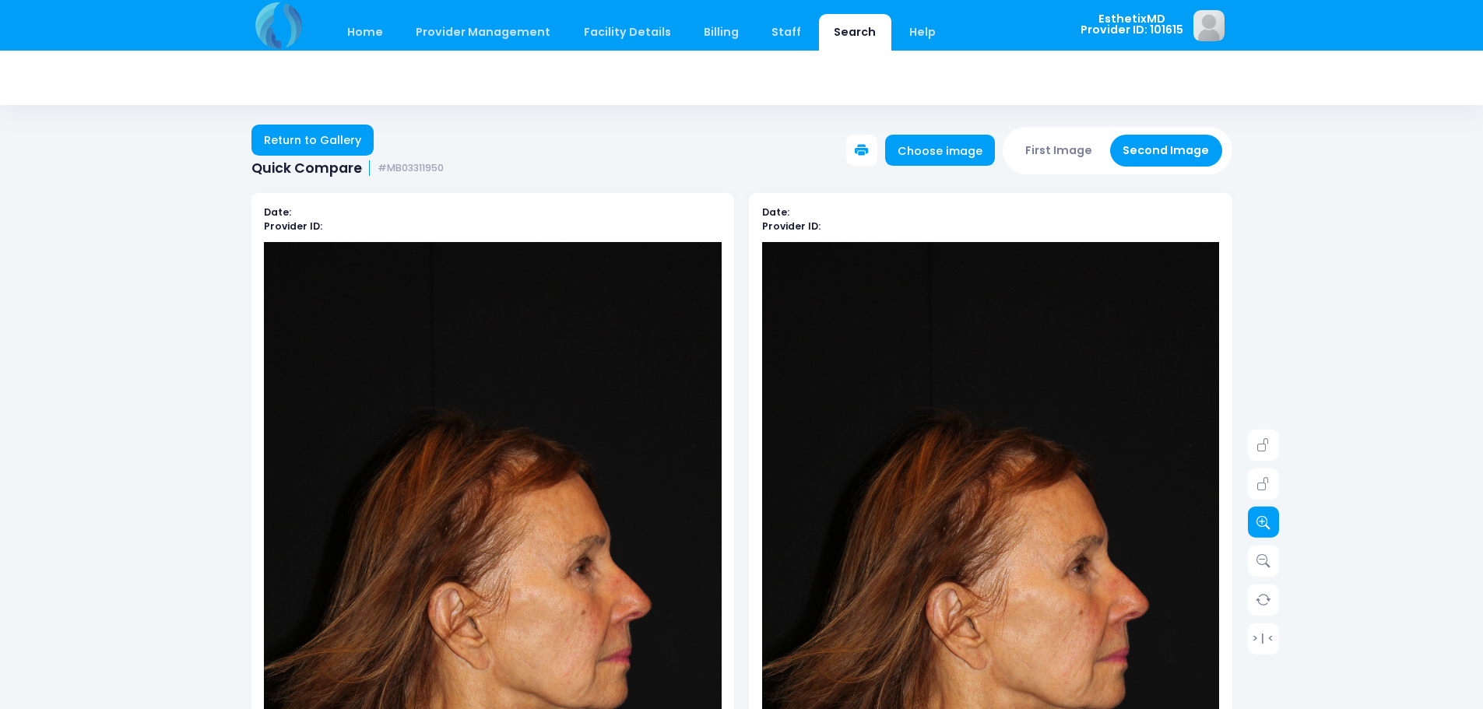
click at [1261, 518] on icon at bounding box center [1263, 522] width 14 height 14
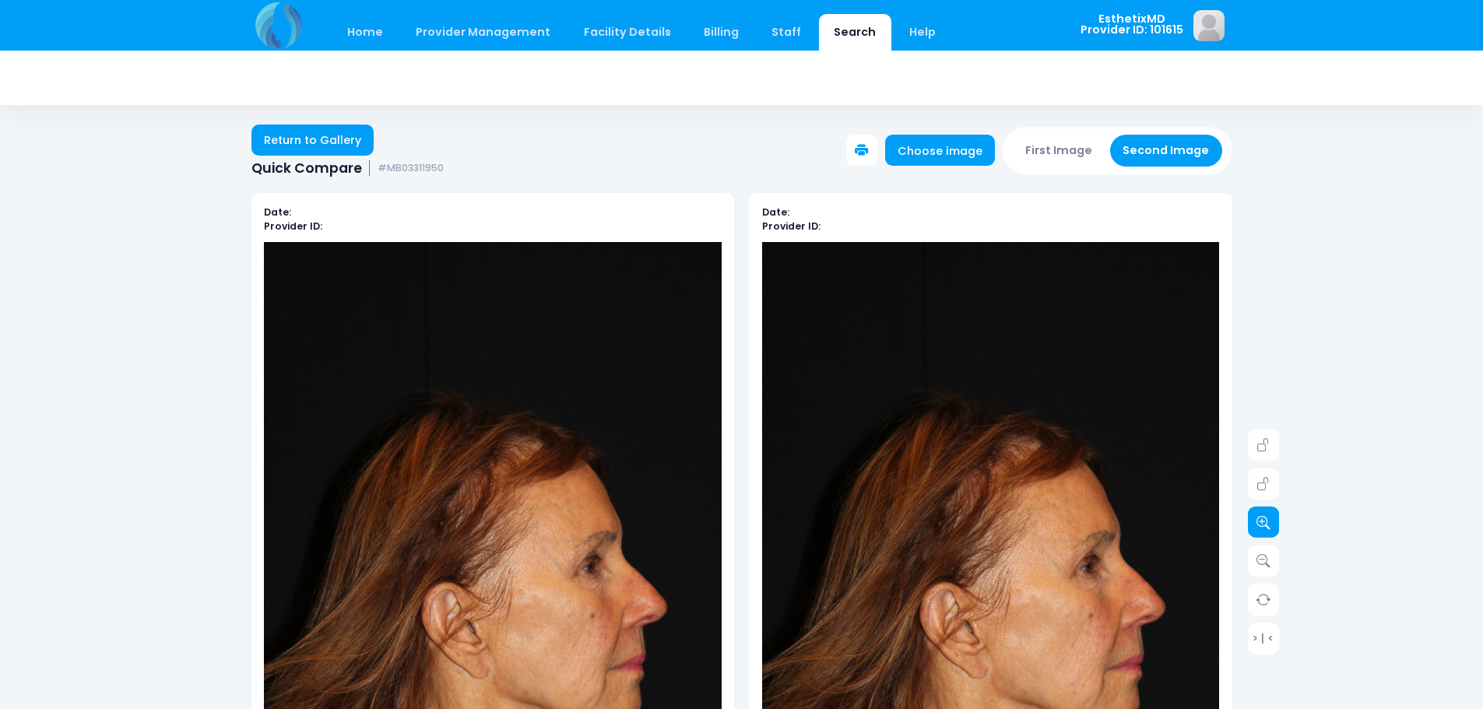
click at [1261, 518] on icon at bounding box center [1263, 522] width 14 height 14
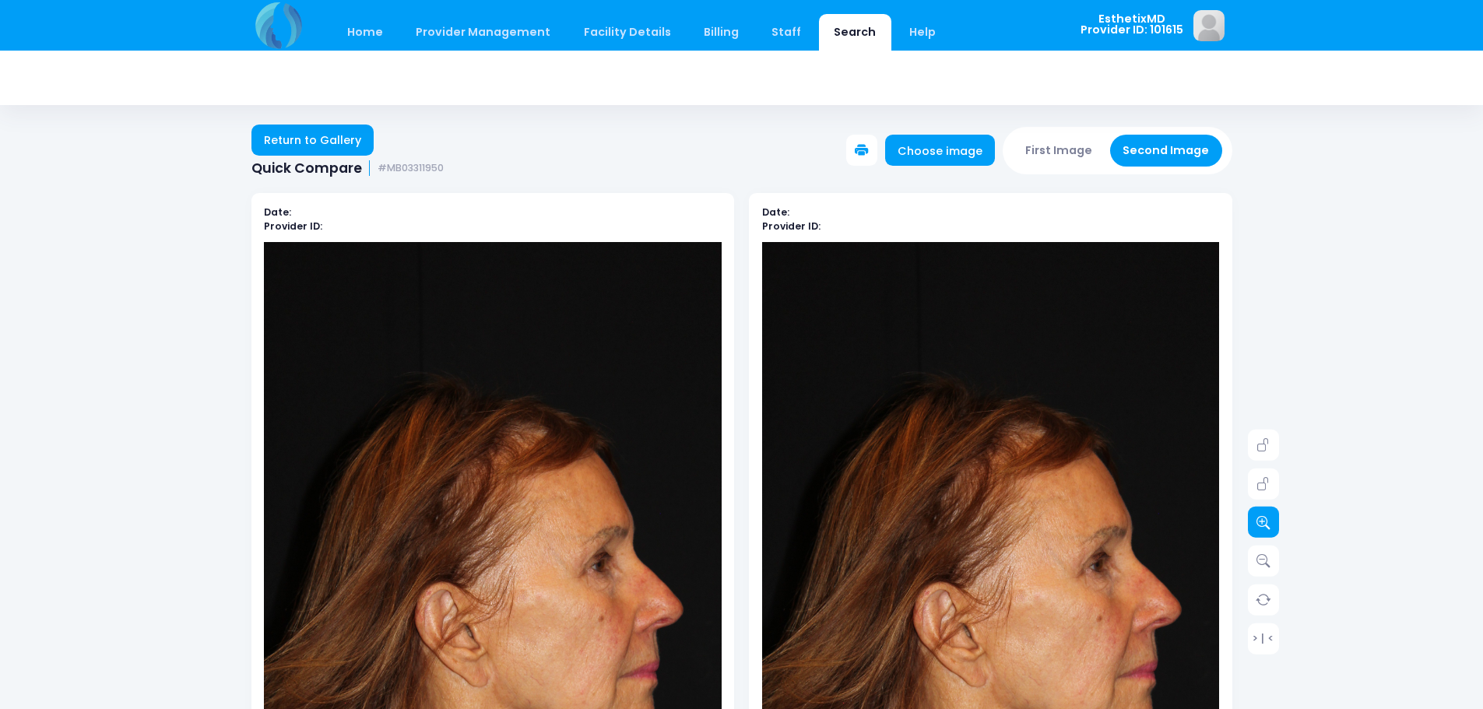
click at [1261, 518] on icon at bounding box center [1263, 522] width 14 height 14
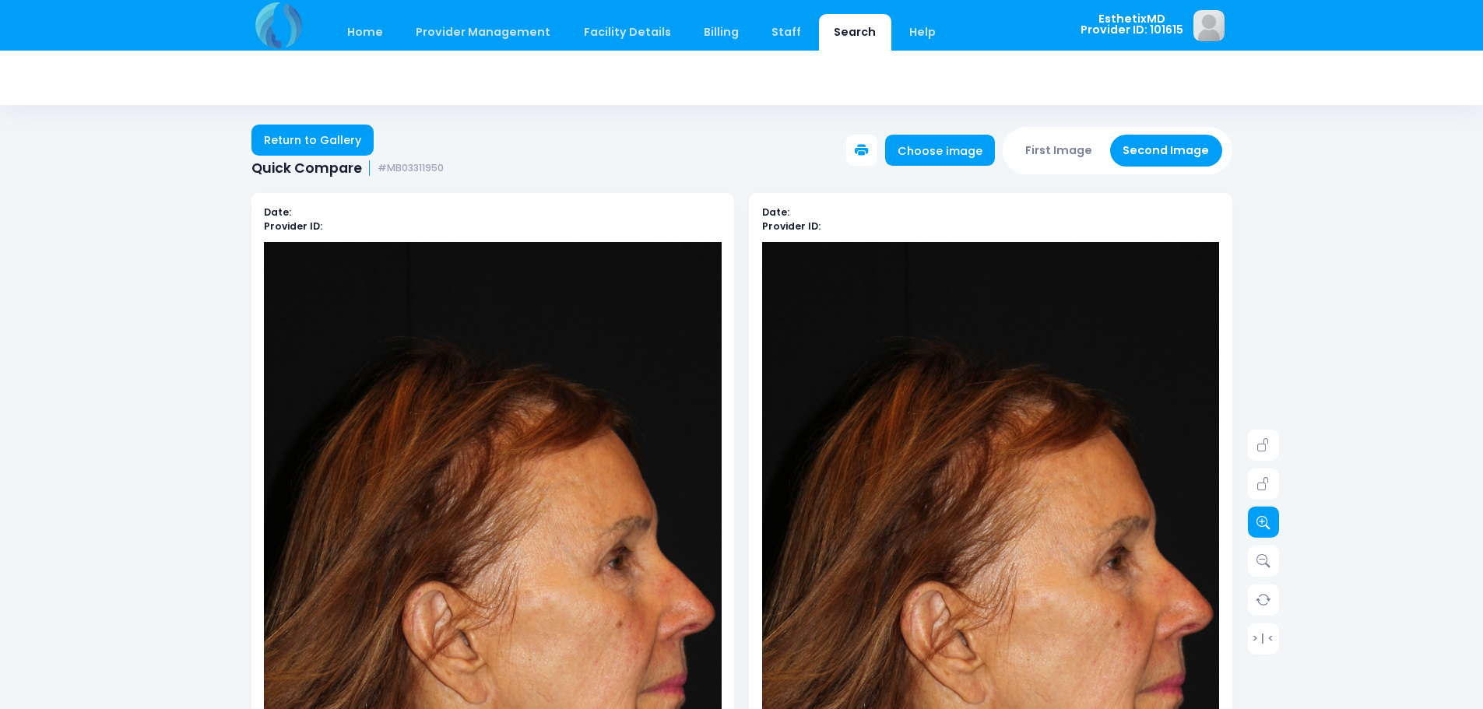
click at [1261, 518] on icon at bounding box center [1263, 522] width 14 height 14
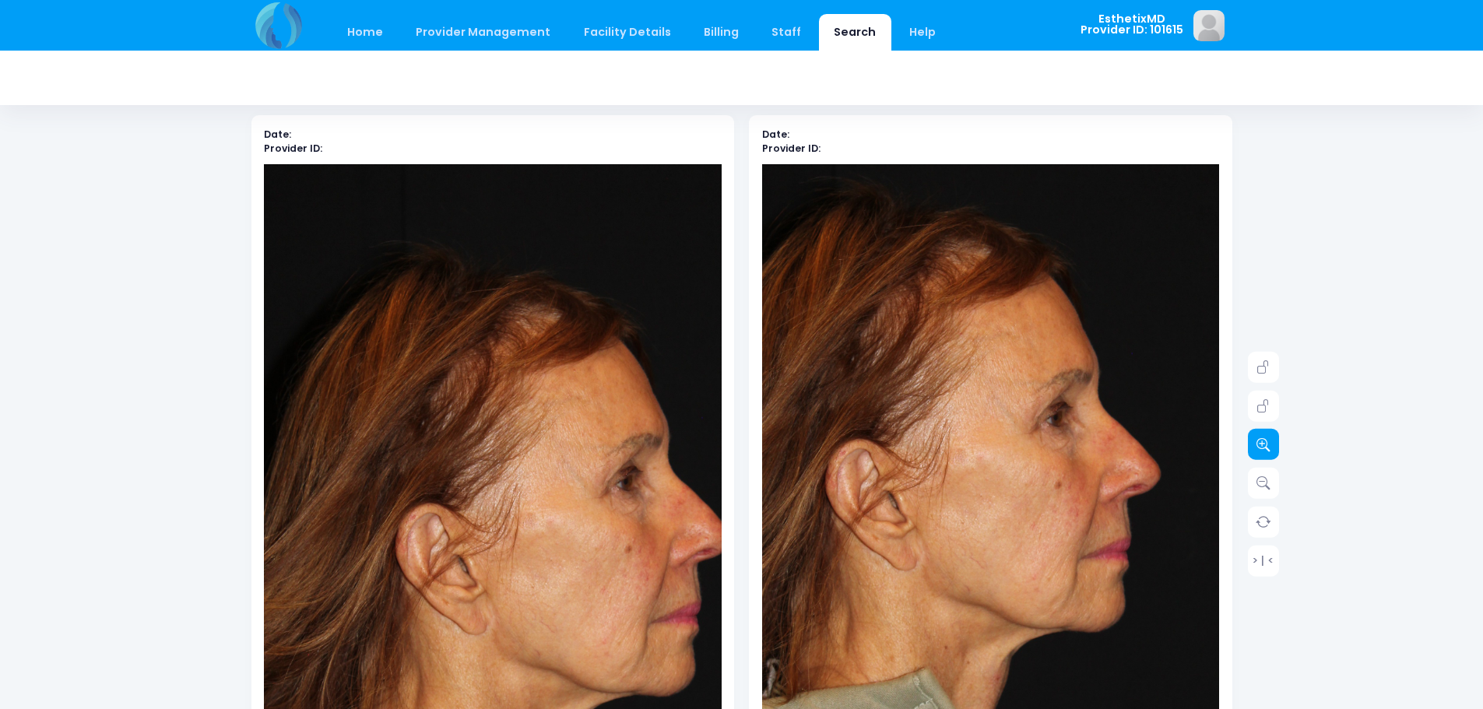
scroll to position [156, 0]
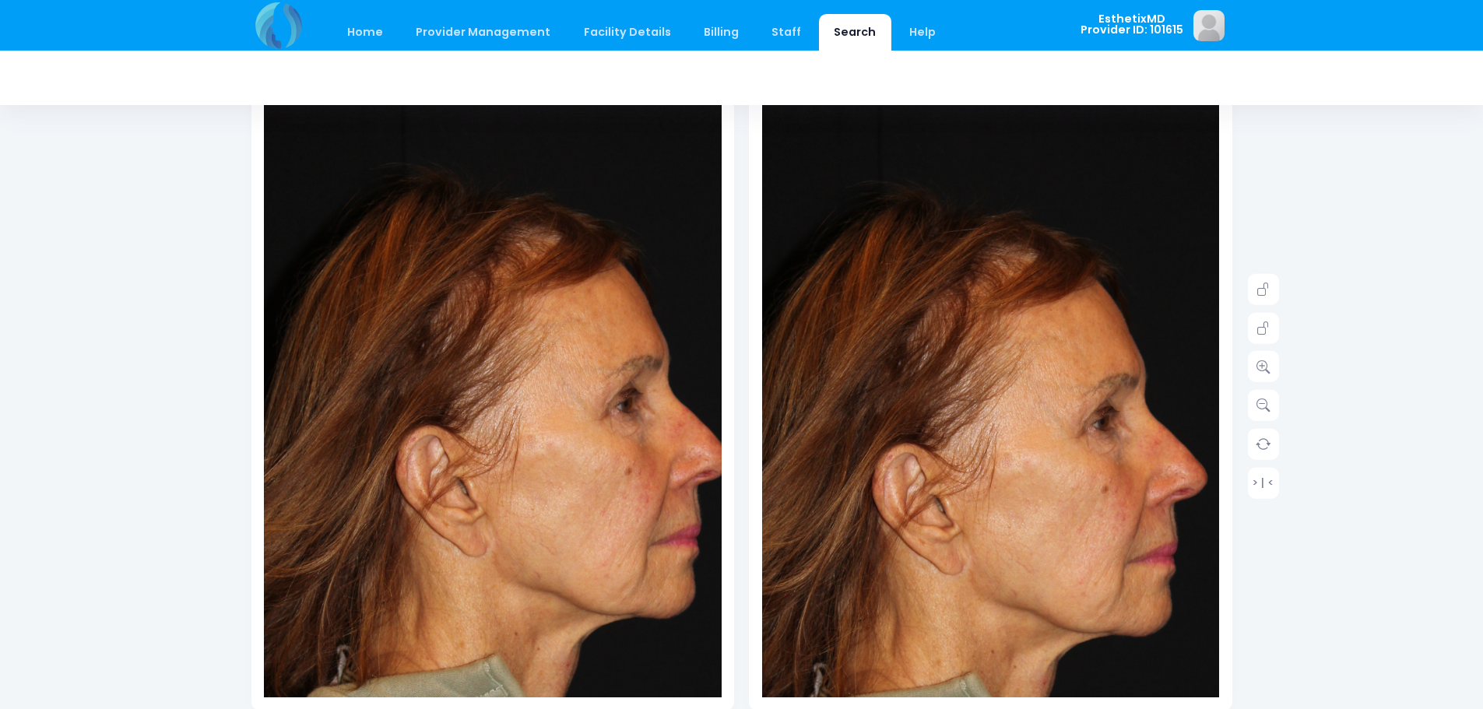
click at [1034, 360] on img at bounding box center [969, 446] width 686 height 1029
click at [1266, 402] on icon at bounding box center [1263, 405] width 14 height 14
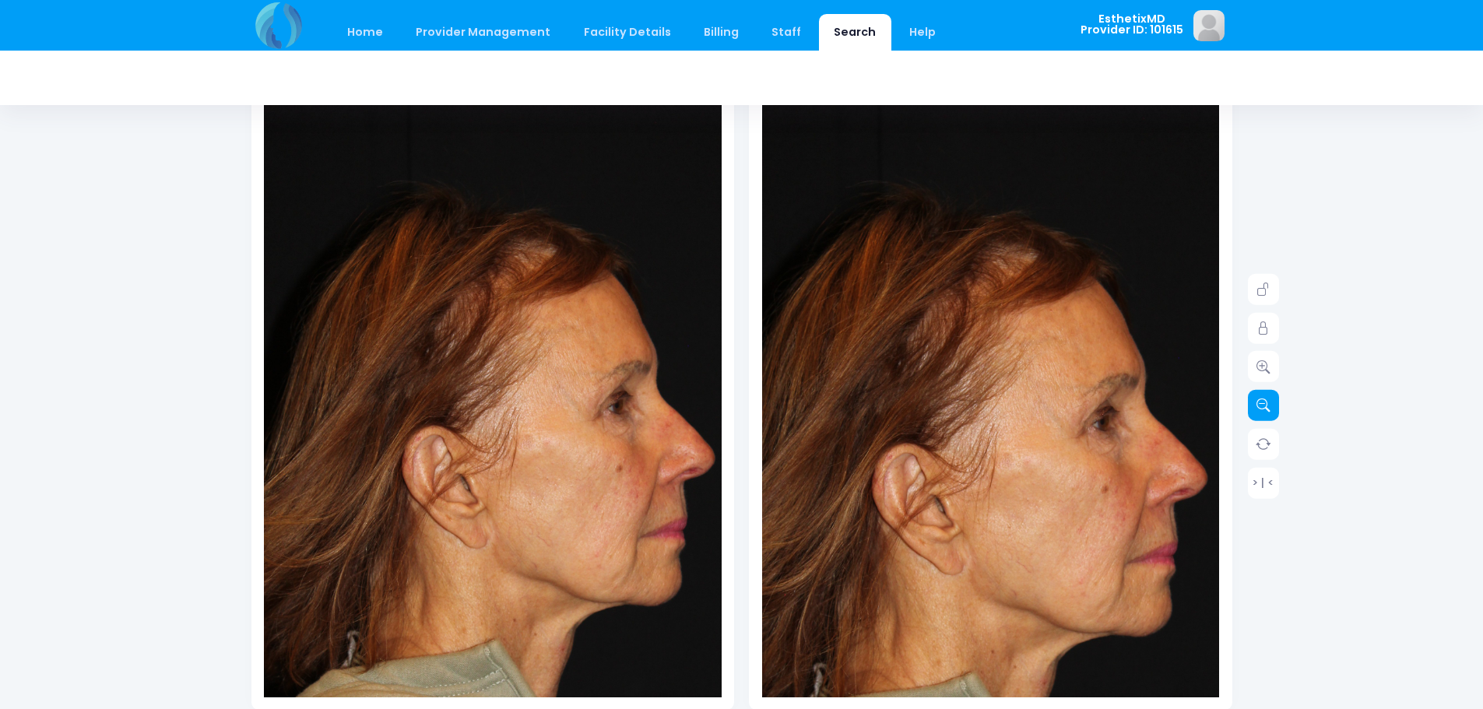
click at [1266, 402] on icon at bounding box center [1263, 405] width 14 height 14
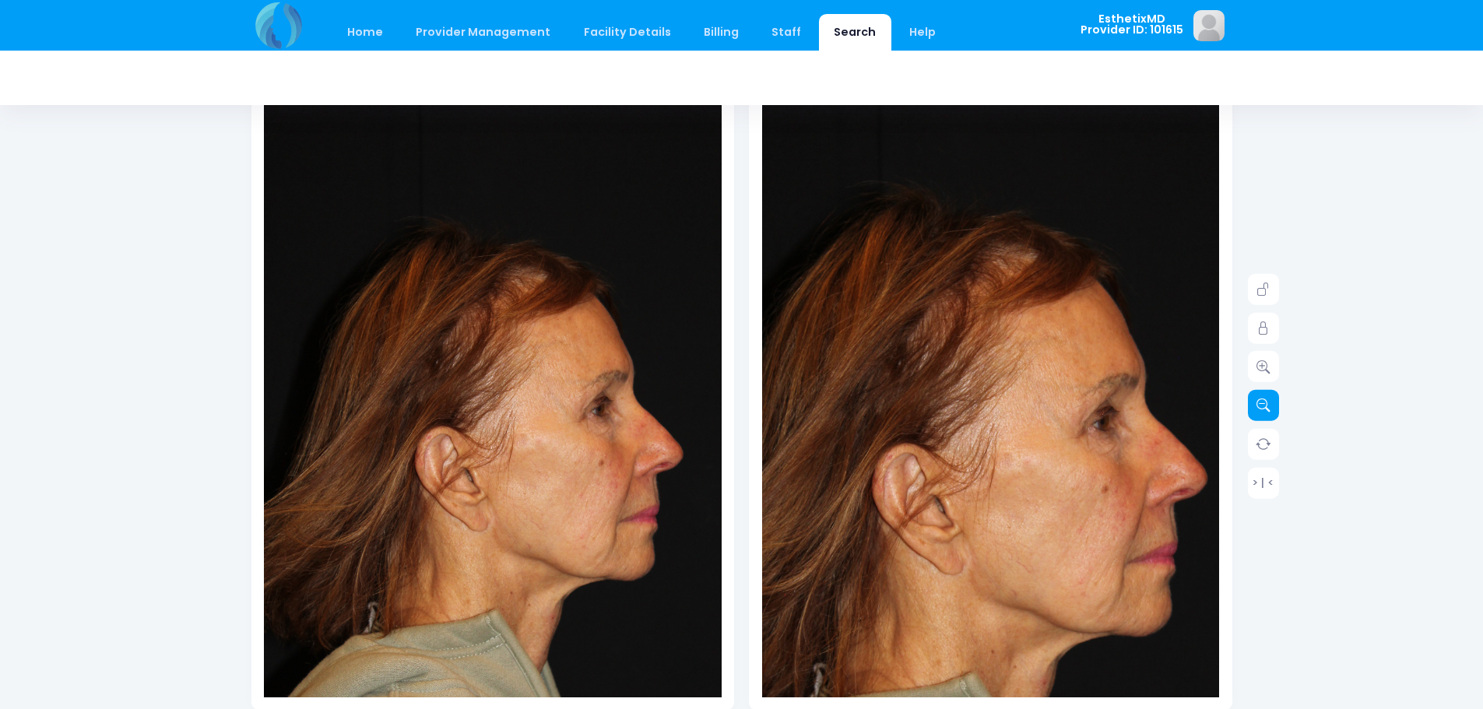
click at [1266, 402] on icon at bounding box center [1263, 405] width 14 height 14
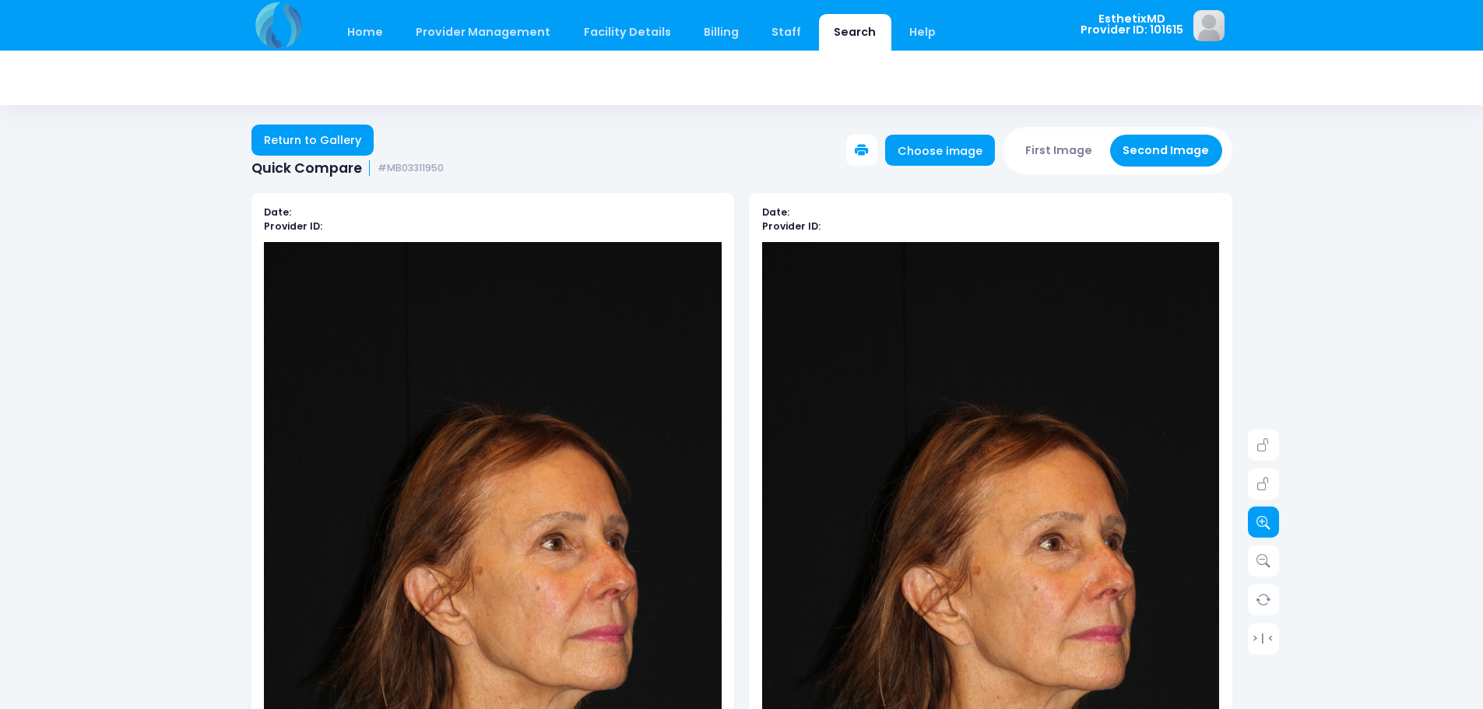
click at [1255, 527] on link at bounding box center [1263, 522] width 31 height 31
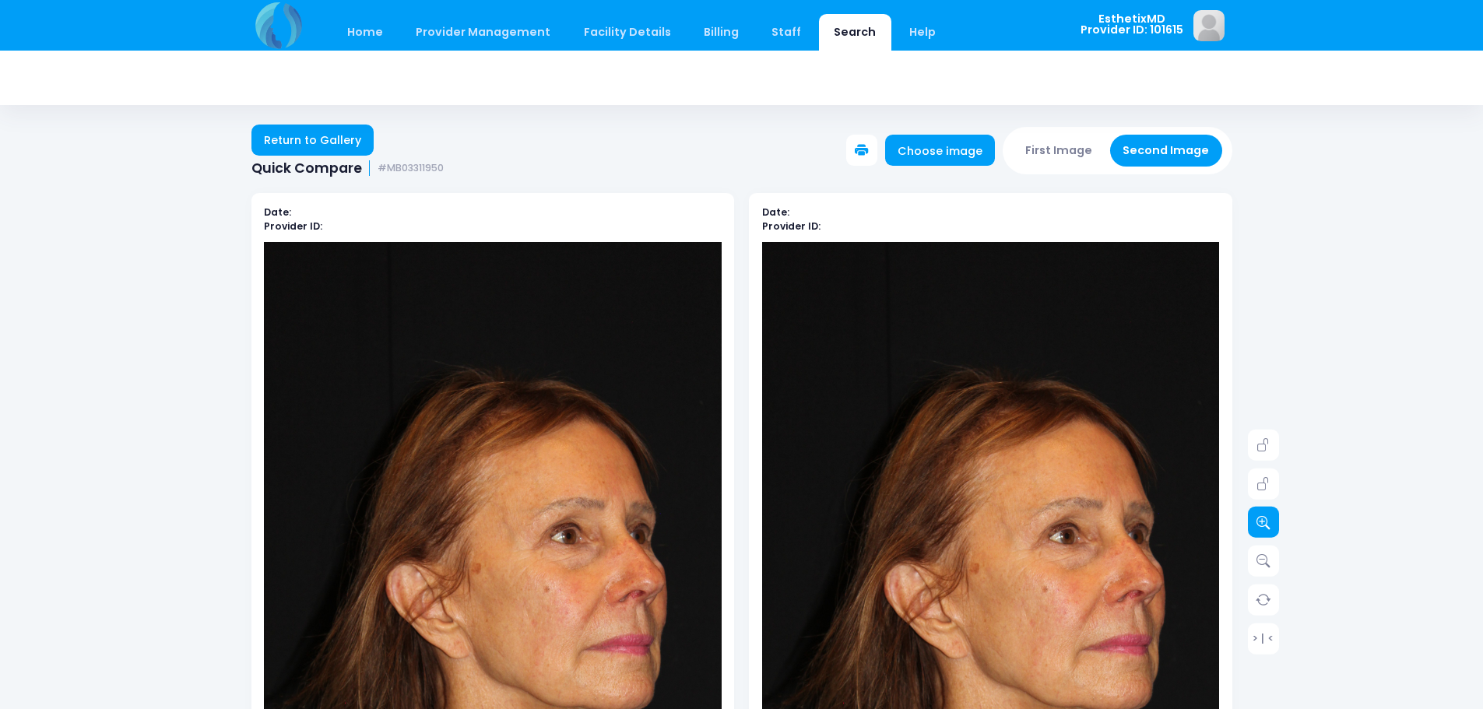
click at [1255, 527] on link at bounding box center [1263, 522] width 31 height 31
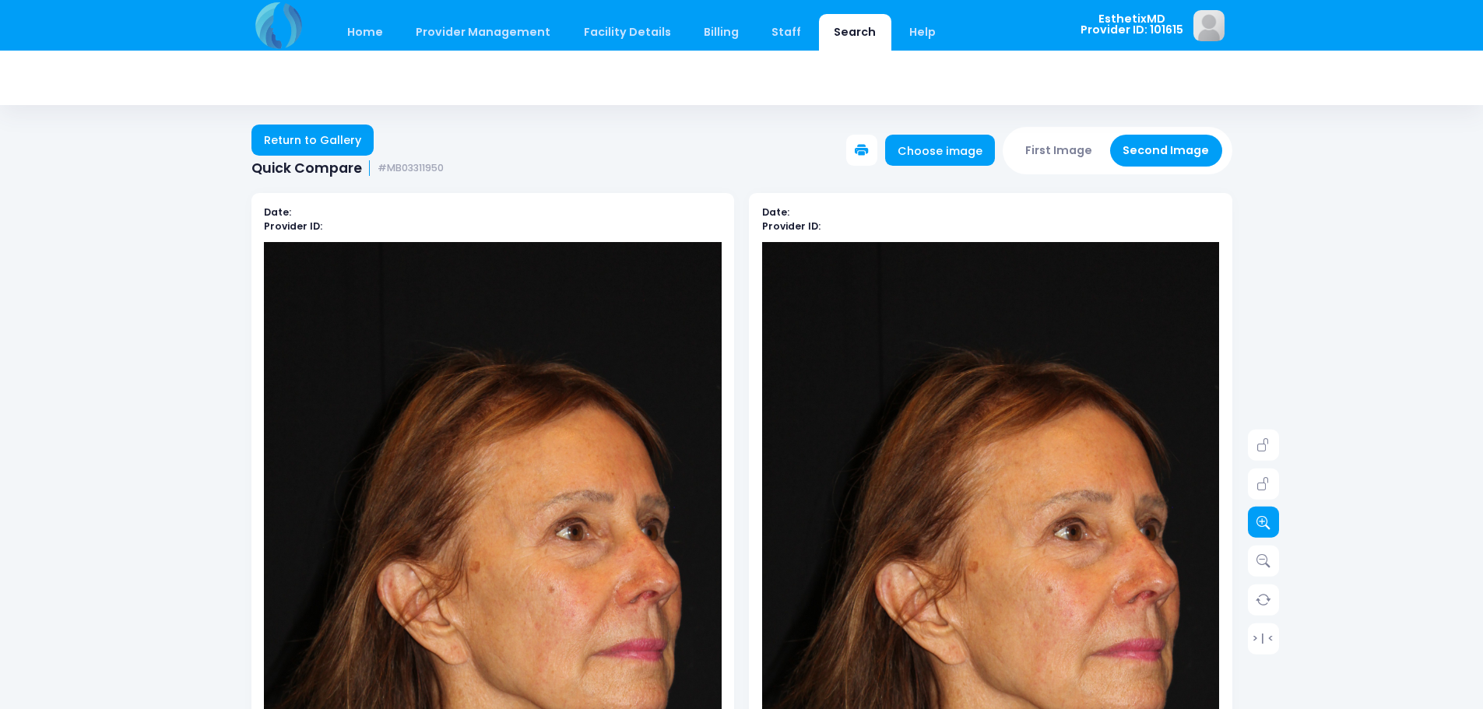
click at [1255, 527] on link at bounding box center [1263, 522] width 31 height 31
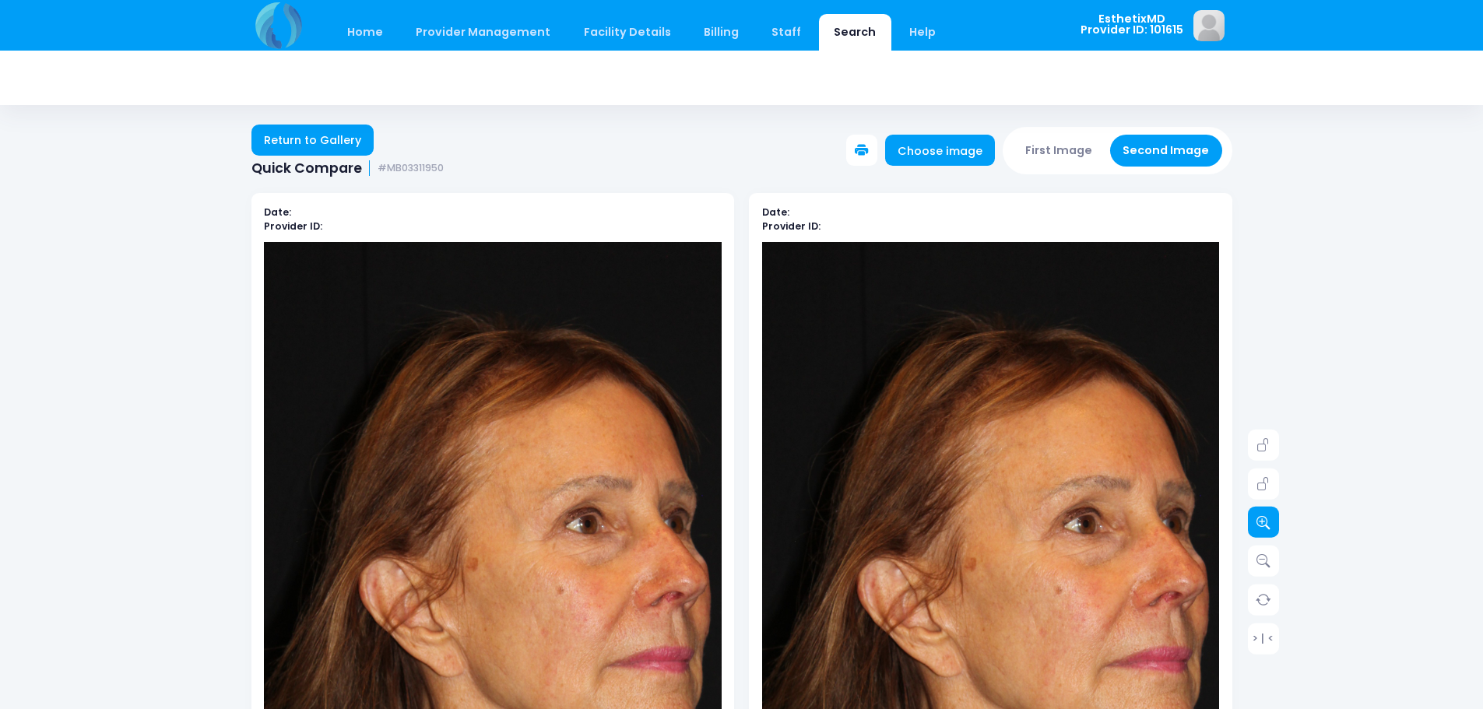
click at [1255, 527] on link at bounding box center [1263, 522] width 31 height 31
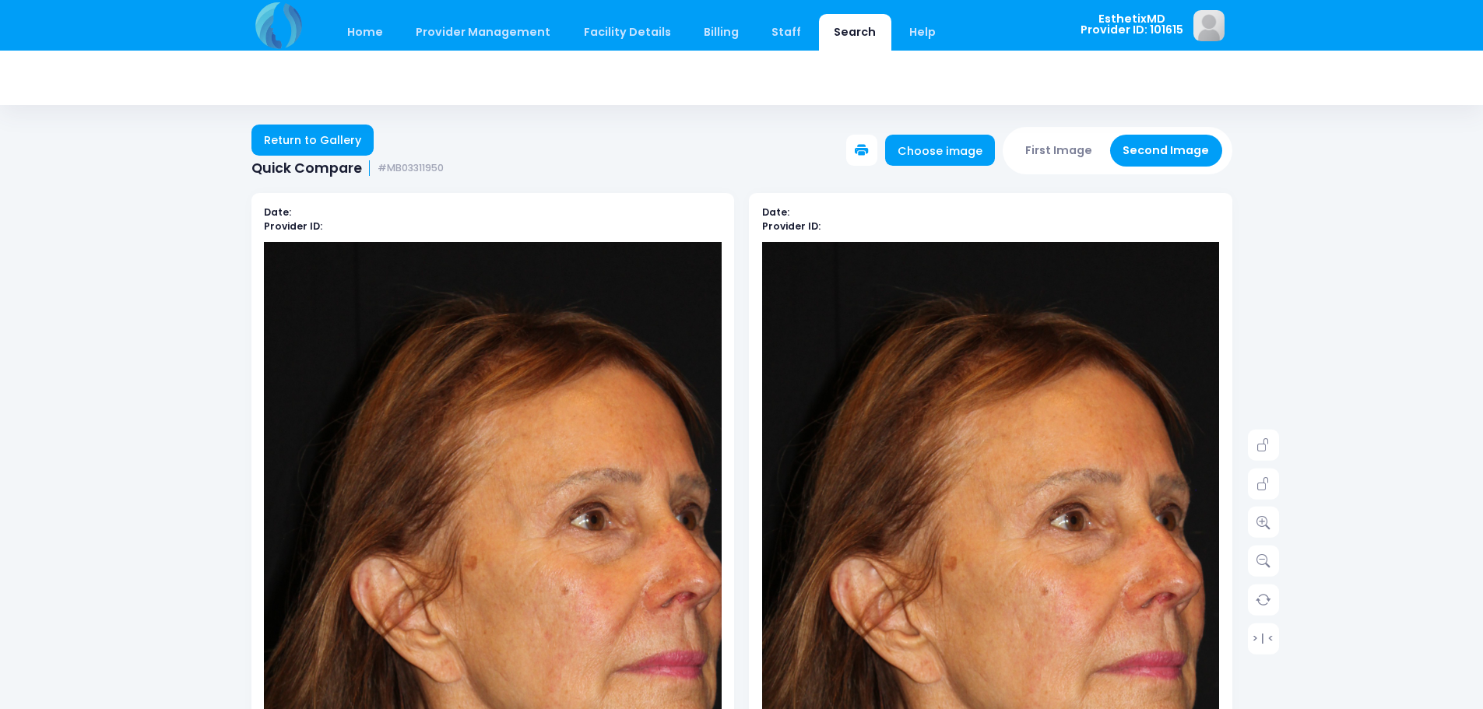
click at [1021, 546] on img at bounding box center [971, 586] width 732 height 1098
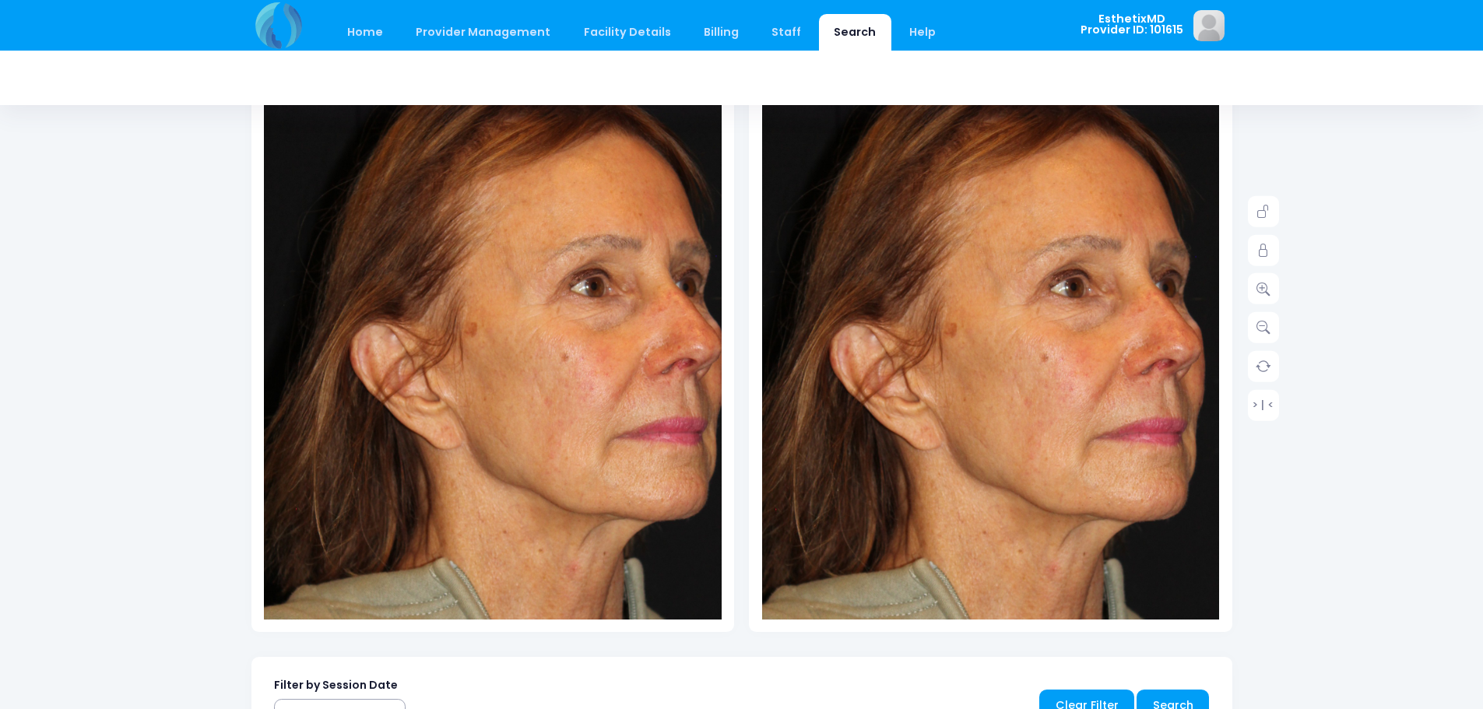
scroll to position [156, 0]
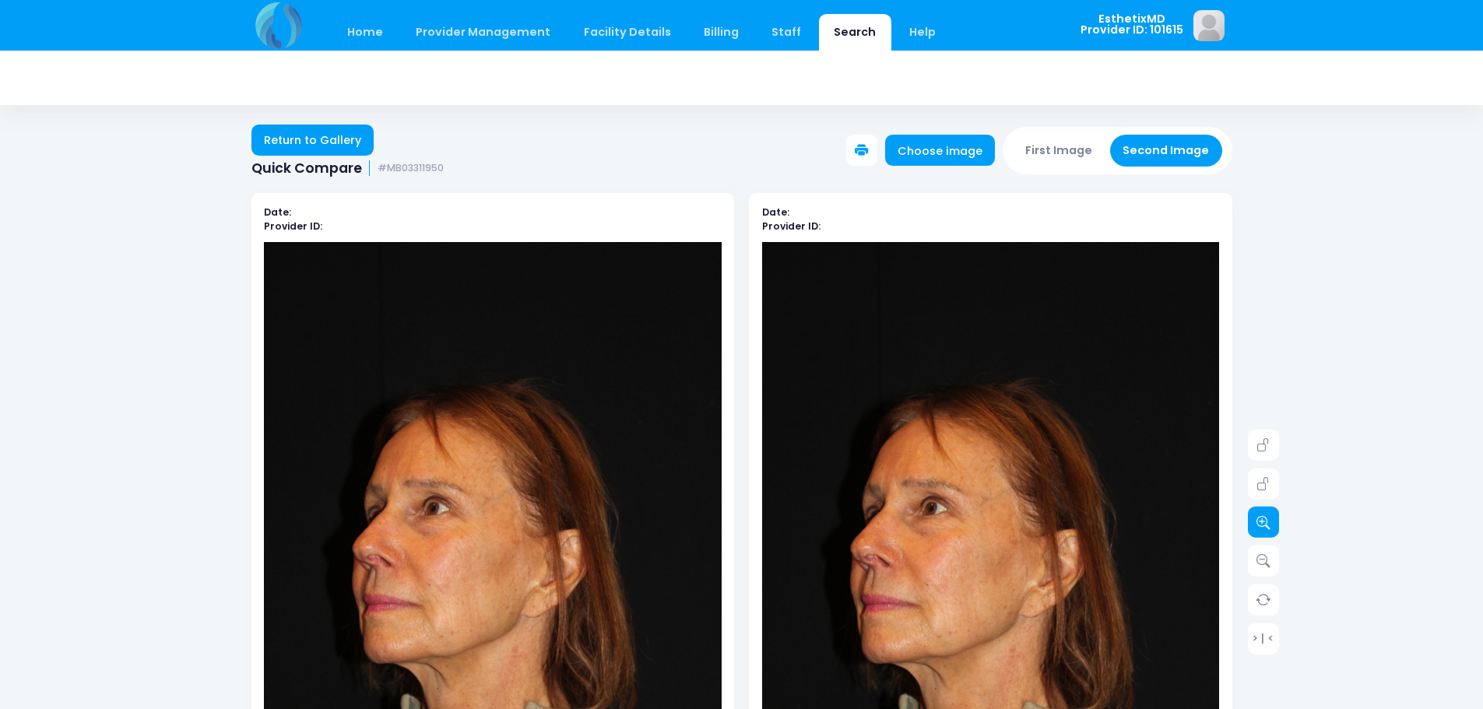
click at [1265, 518] on icon at bounding box center [1263, 522] width 14 height 14
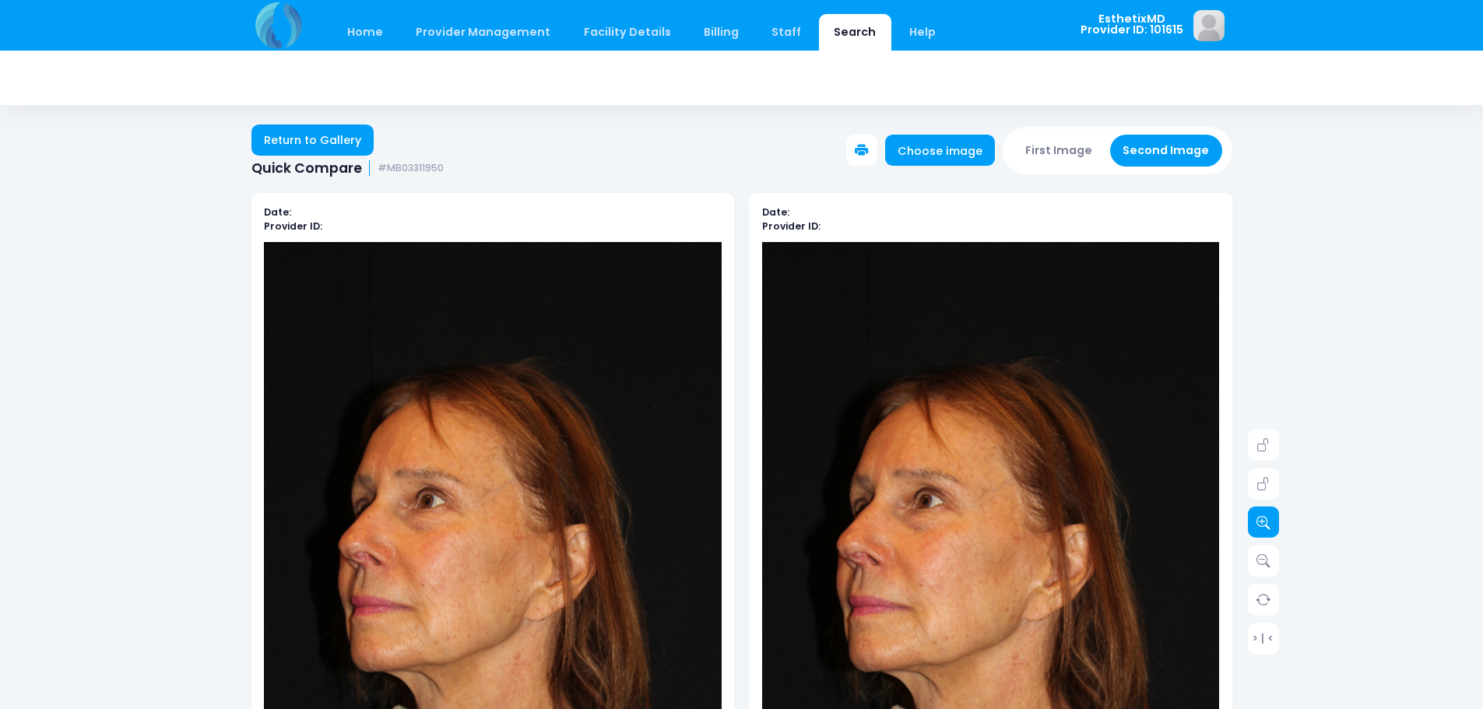
click at [1265, 518] on icon at bounding box center [1263, 522] width 14 height 14
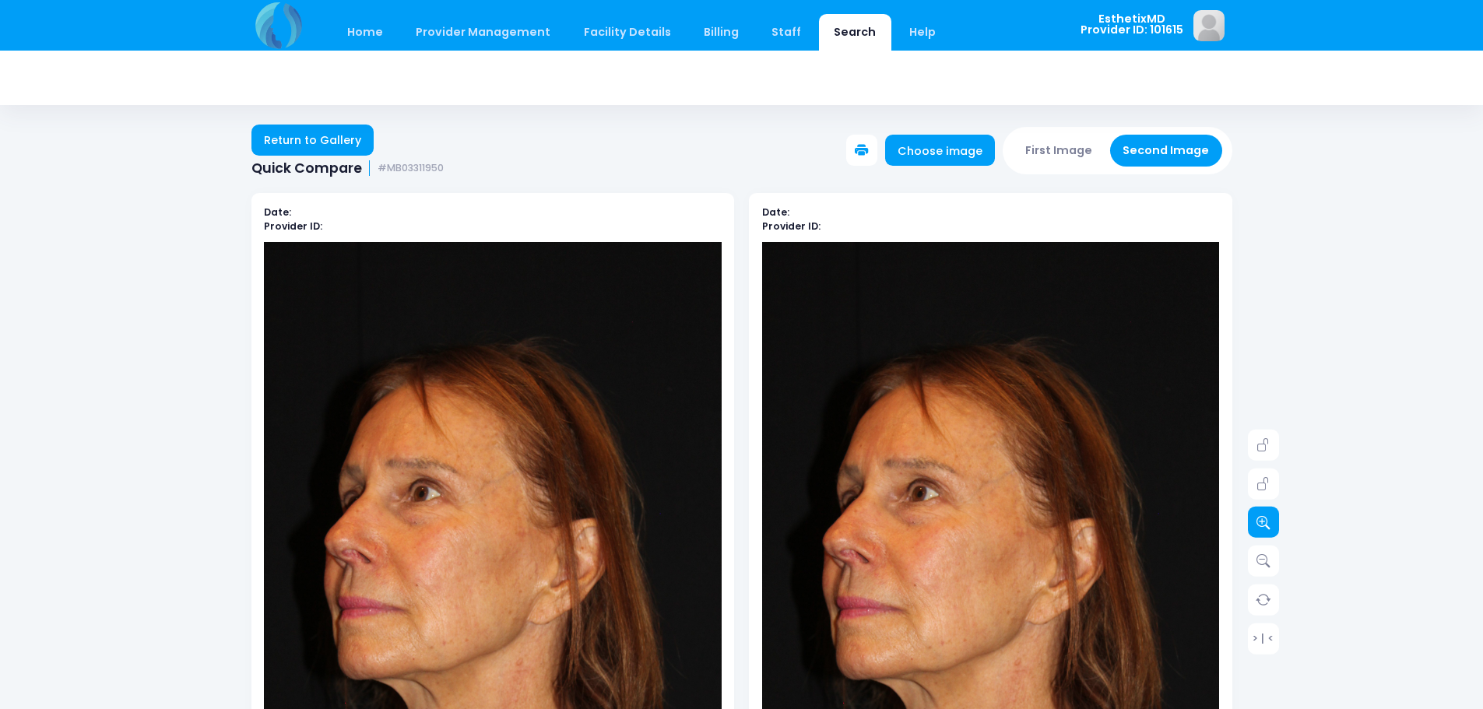
click at [1265, 518] on icon at bounding box center [1263, 522] width 14 height 14
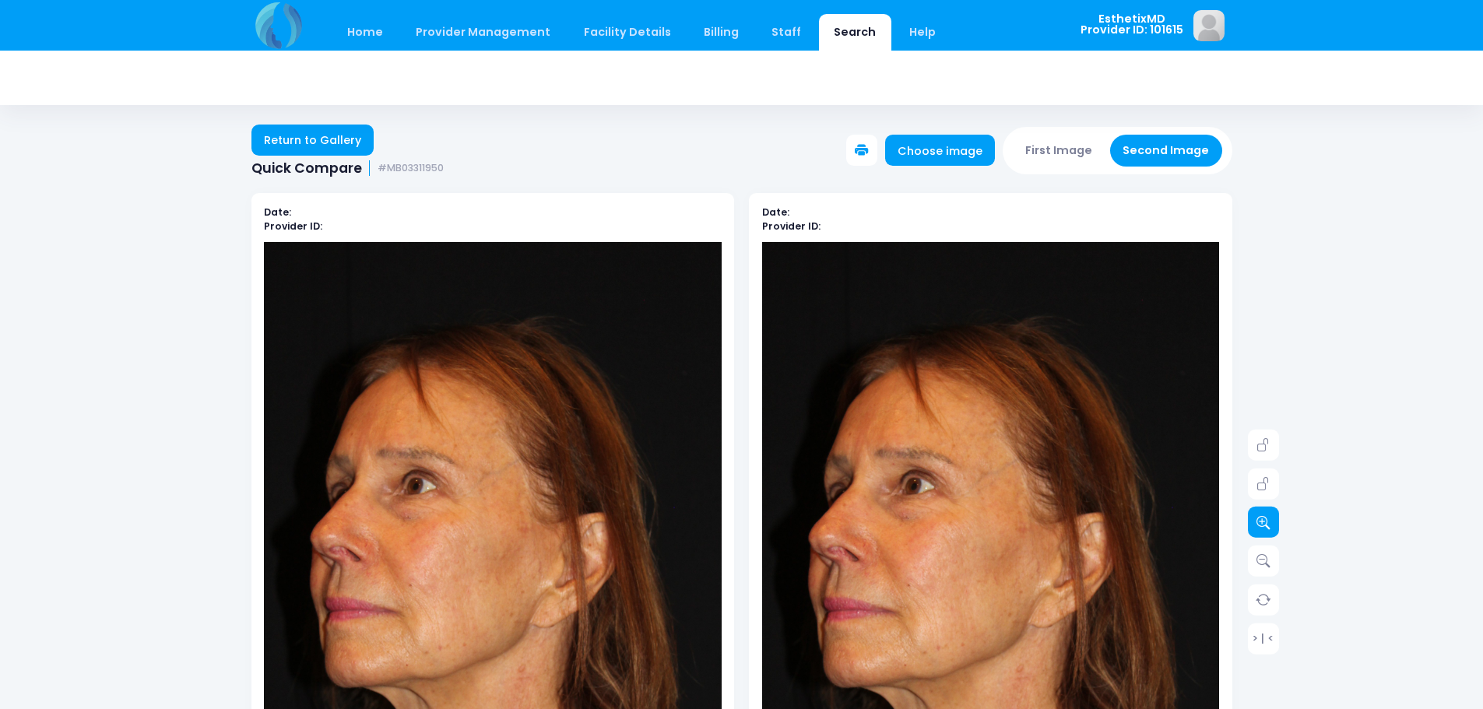
click at [1265, 518] on icon at bounding box center [1263, 522] width 14 height 14
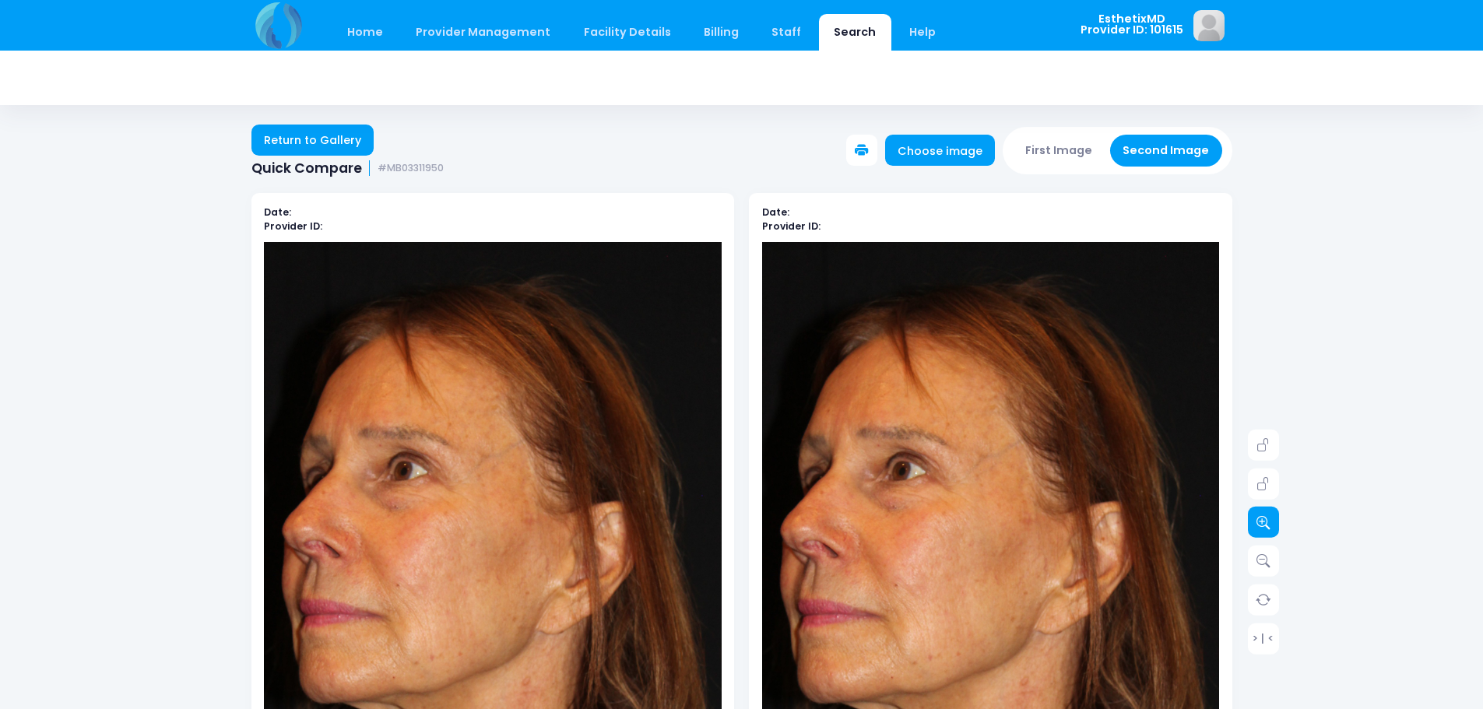
click at [1265, 518] on icon at bounding box center [1263, 522] width 14 height 14
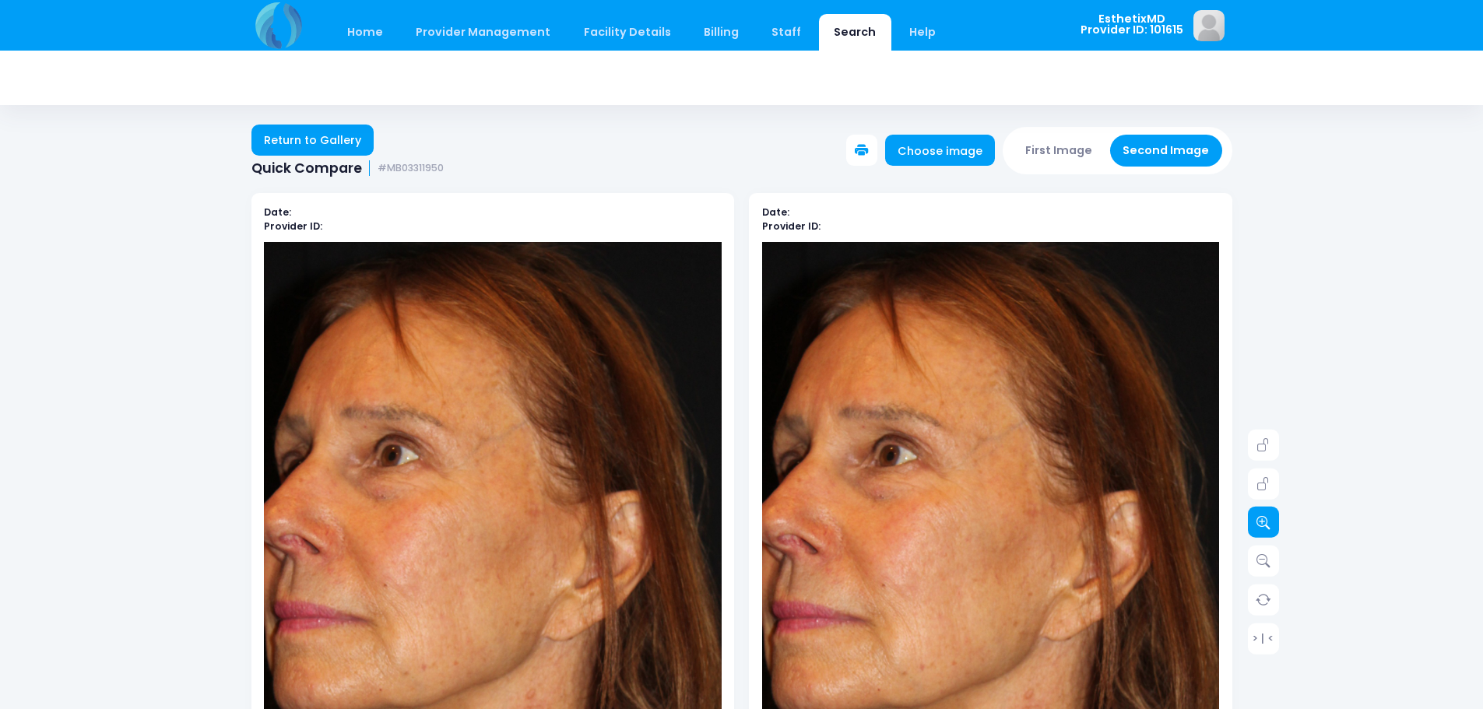
click at [1265, 518] on icon at bounding box center [1263, 522] width 14 height 14
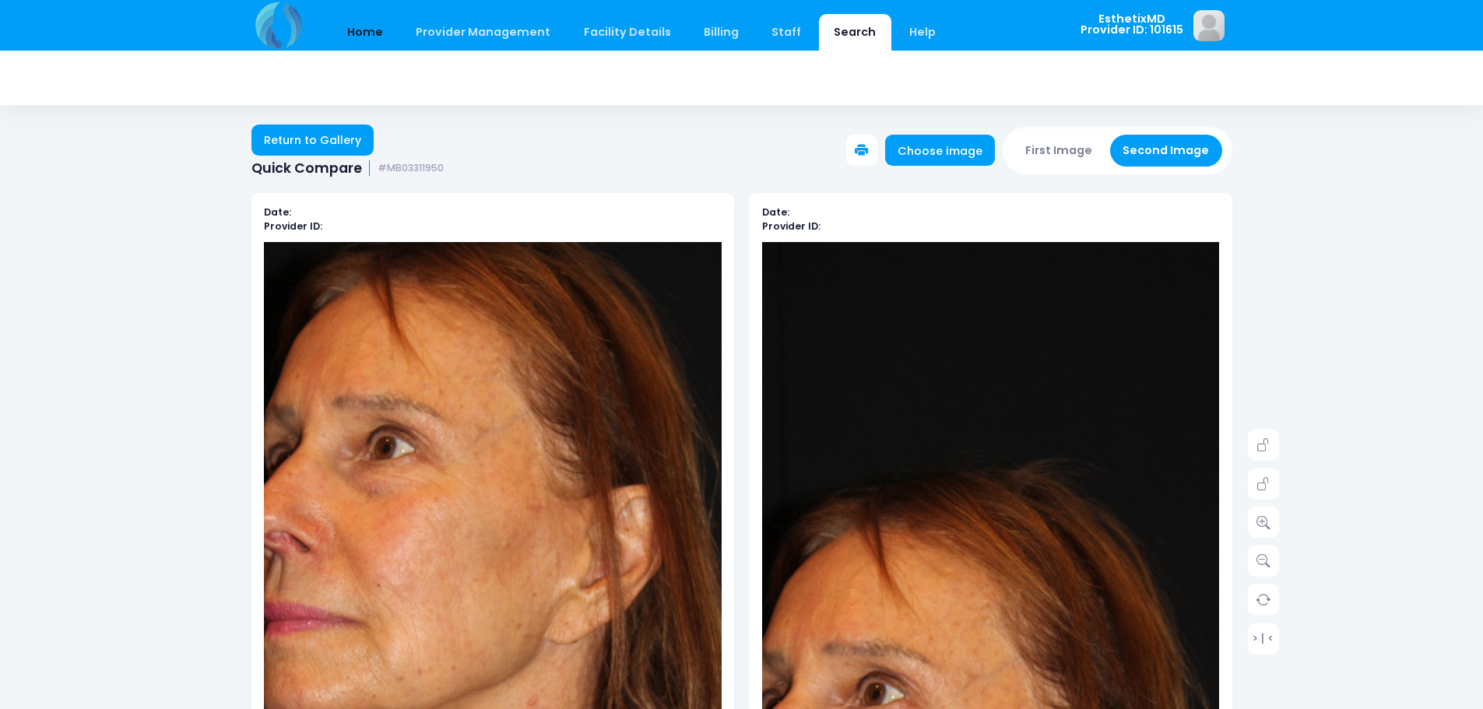
click at [365, 32] on link "Home" at bounding box center [365, 32] width 66 height 37
